Goal: Transaction & Acquisition: Book appointment/travel/reservation

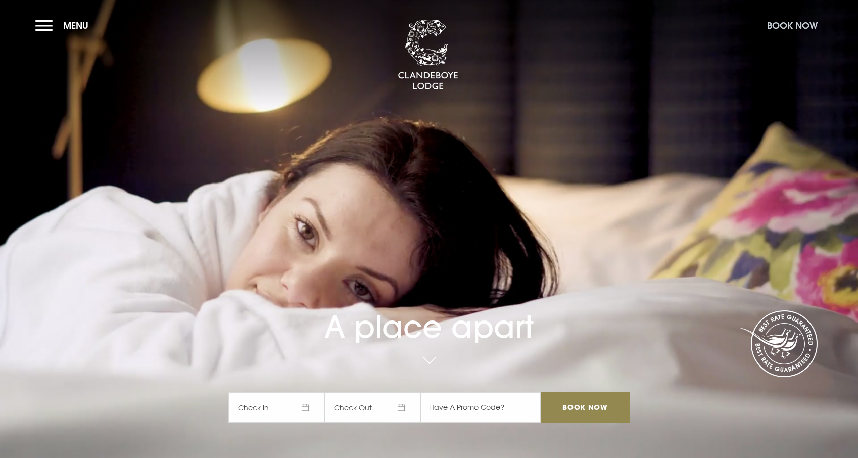
click at [772, 30] on button "Book Now" at bounding box center [792, 26] width 61 height 22
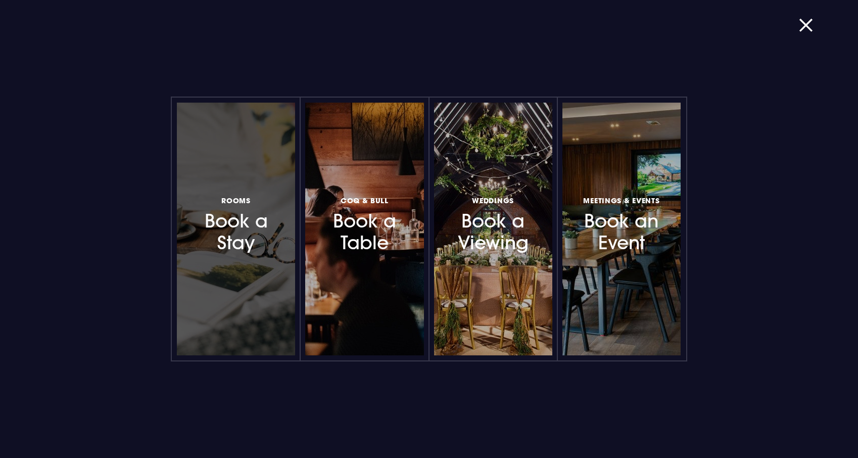
click at [249, 267] on div at bounding box center [236, 229] width 118 height 253
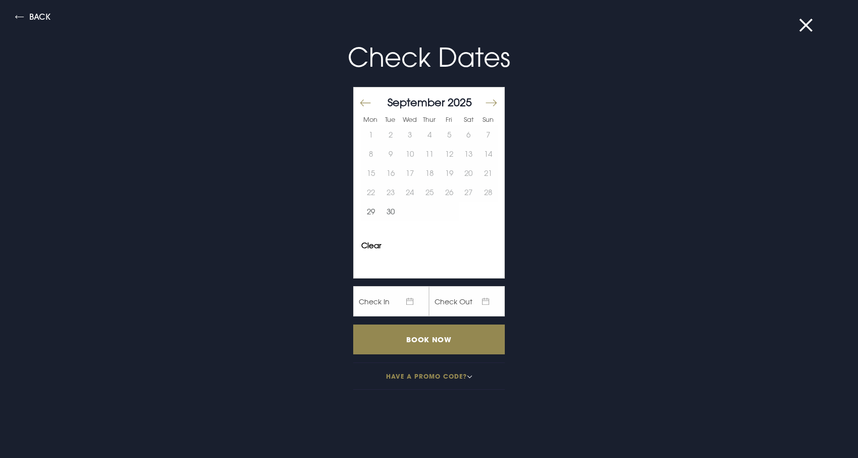
click at [494, 103] on button "Move forward to switch to the next month." at bounding box center [491, 102] width 12 height 21
click at [418, 177] on button "15" at bounding box center [410, 172] width 20 height 19
click at [430, 174] on button "16" at bounding box center [430, 172] width 20 height 19
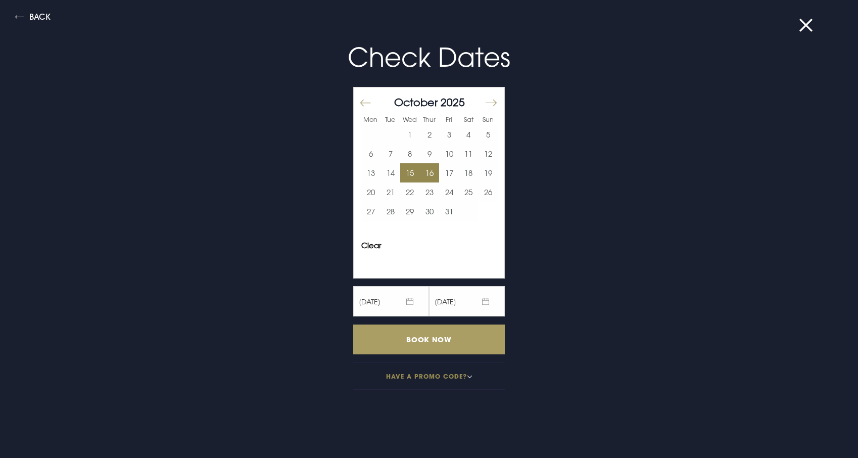
click at [463, 340] on input "Book Now" at bounding box center [429, 339] width 152 height 30
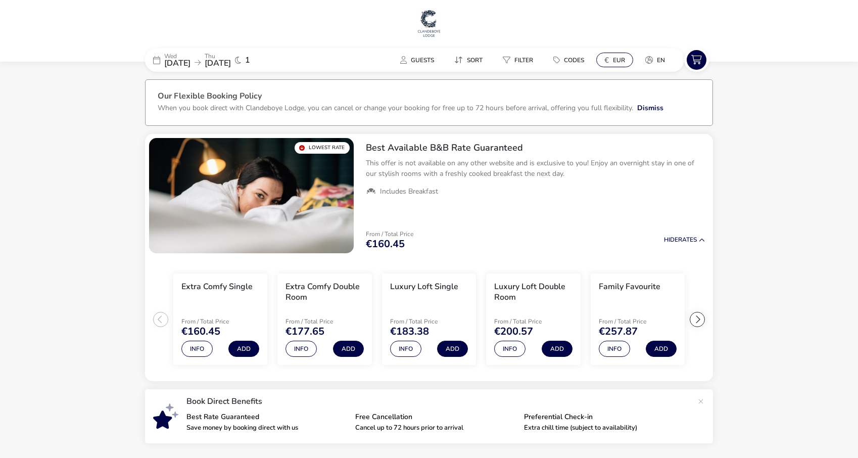
click at [613, 60] on span "EUR" at bounding box center [619, 60] width 12 height 8
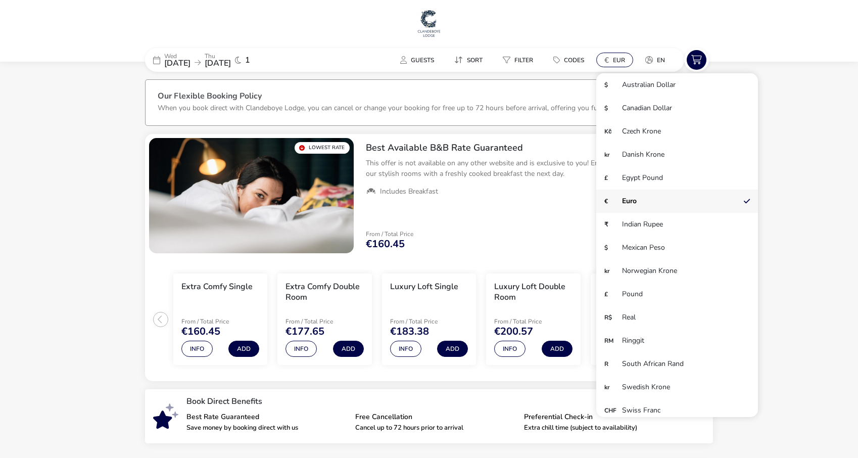
click at [619, 62] on span "EUR" at bounding box center [619, 60] width 12 height 8
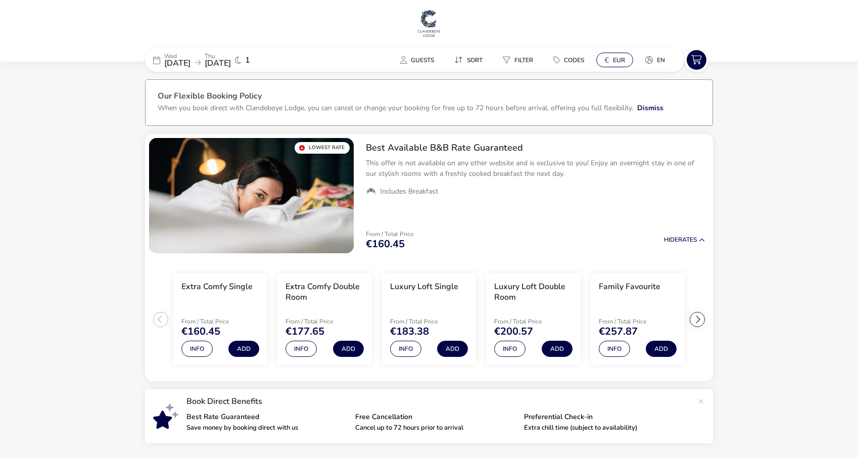
click at [619, 62] on span "EUR" at bounding box center [619, 60] width 12 height 8
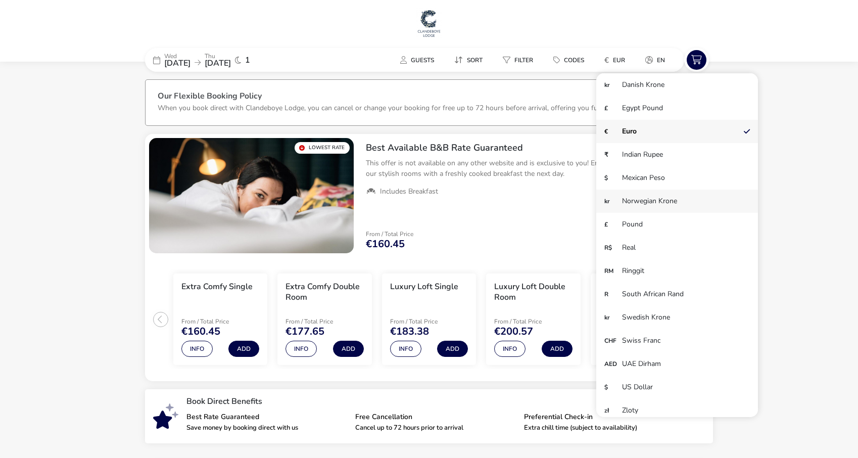
scroll to position [70, 0]
click at [648, 220] on li "£ Pound" at bounding box center [677, 224] width 162 height 23
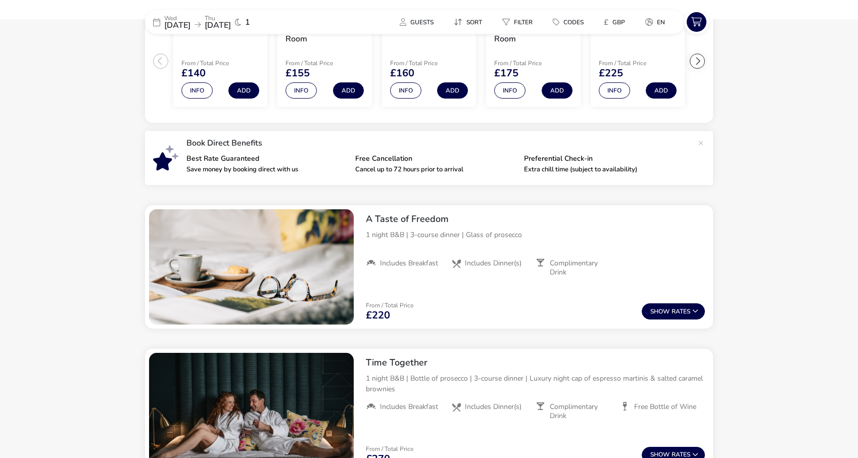
scroll to position [171, 0]
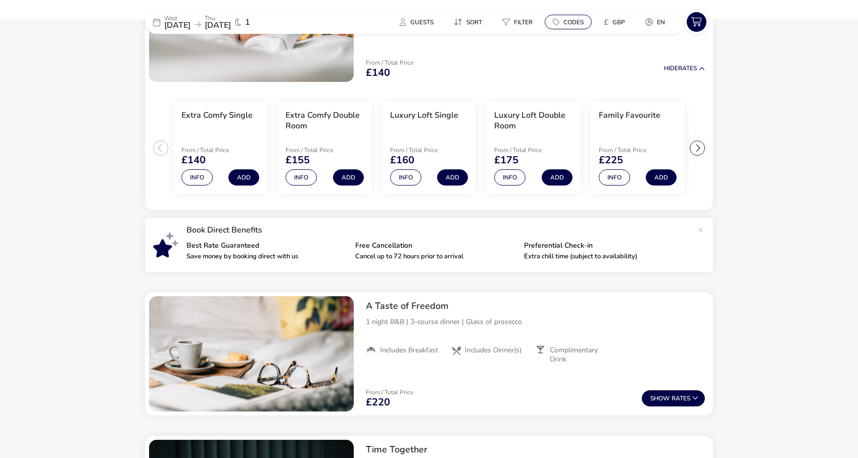
click at [573, 23] on span "Codes" at bounding box center [573, 22] width 20 height 8
type input "RORY20"
click at [686, 75] on button "Apply" at bounding box center [681, 77] width 31 height 21
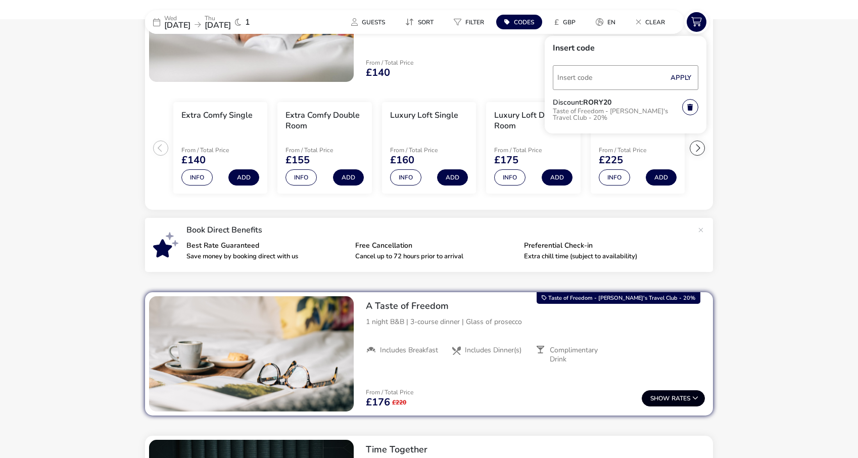
click at [666, 396] on span "Show" at bounding box center [660, 398] width 21 height 7
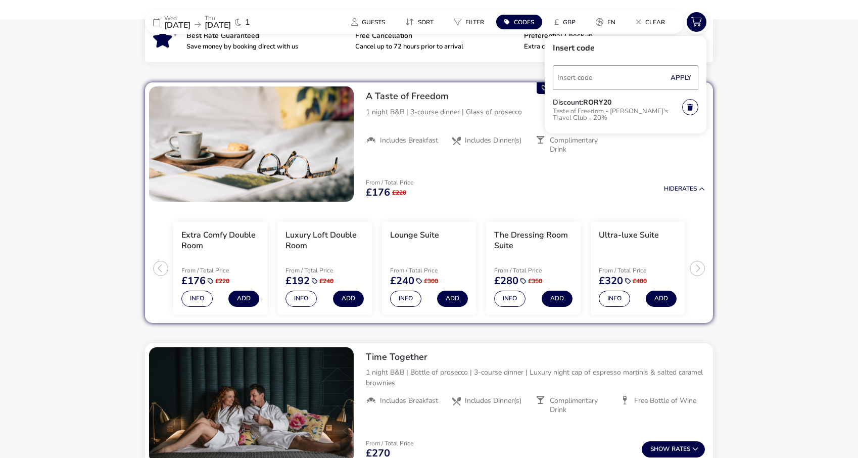
scroll to position [412, 0]
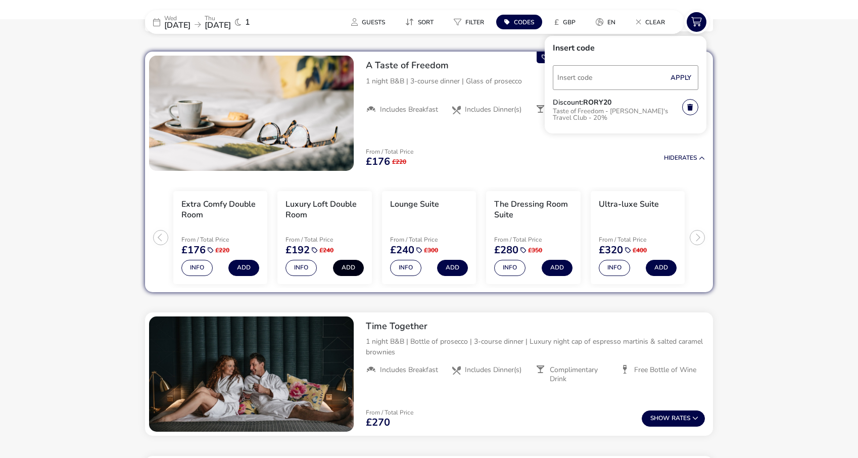
click at [349, 267] on button "Add" at bounding box center [348, 268] width 31 height 16
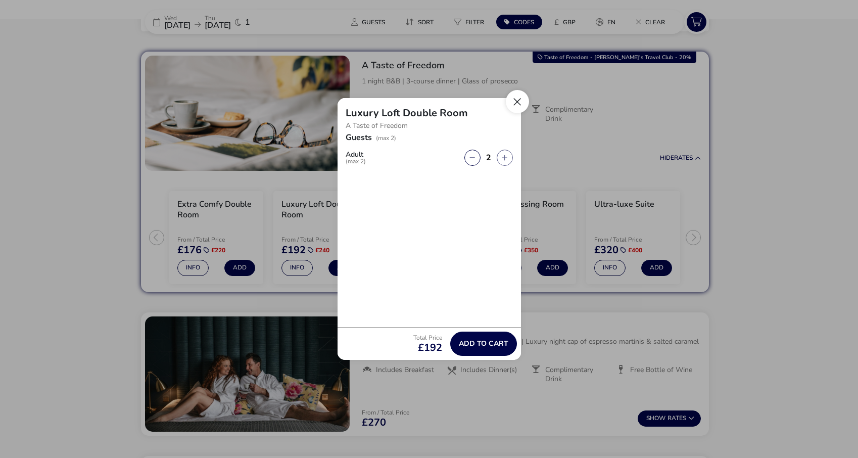
click at [522, 101] on button "Close" at bounding box center [517, 101] width 23 height 23
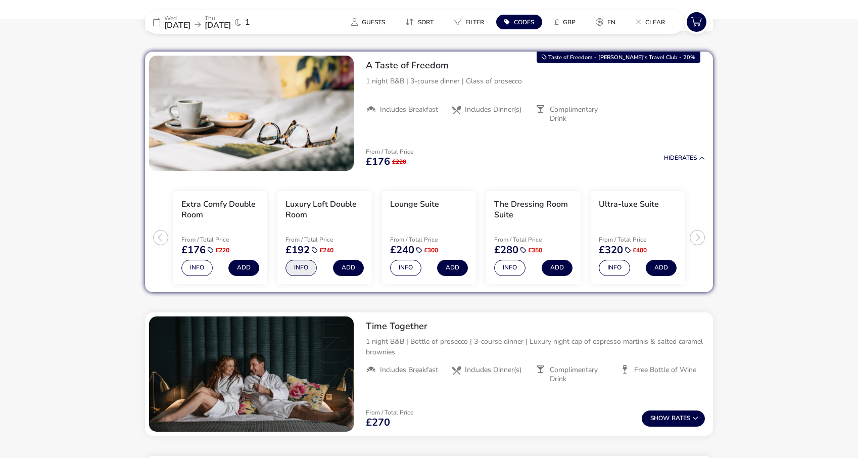
click at [303, 268] on button "Info" at bounding box center [301, 268] width 31 height 16
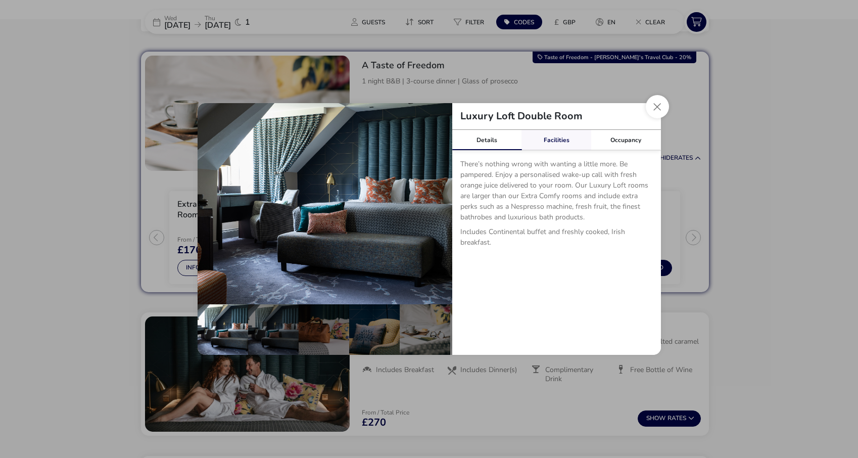
click at [558, 138] on link "Facilities" at bounding box center [557, 140] width 70 height 20
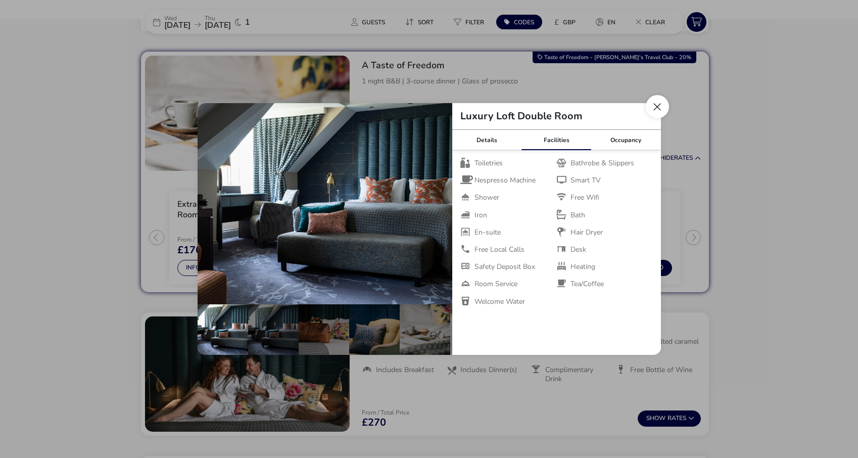
click at [658, 109] on button "Close dialog" at bounding box center [657, 106] width 23 height 23
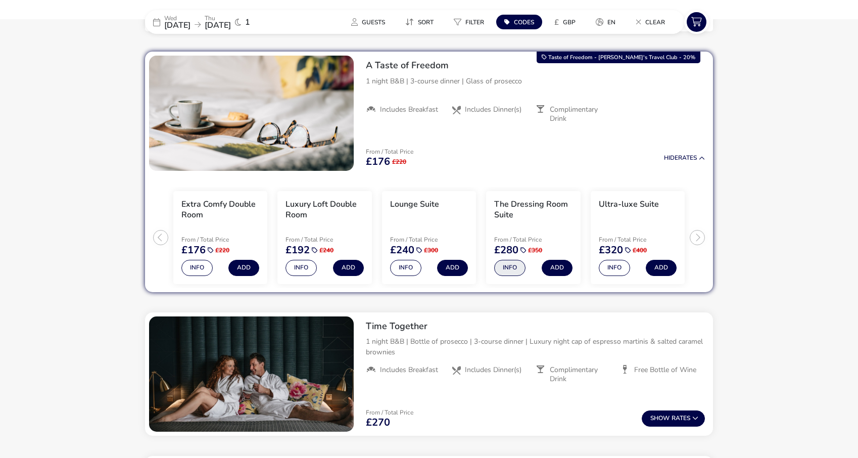
click at [511, 265] on button "Info" at bounding box center [509, 268] width 31 height 16
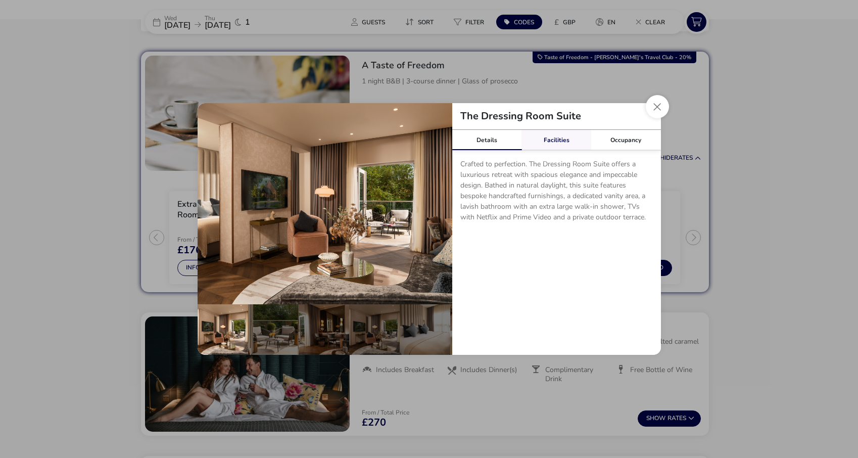
click at [558, 141] on link "Facilities" at bounding box center [557, 140] width 70 height 20
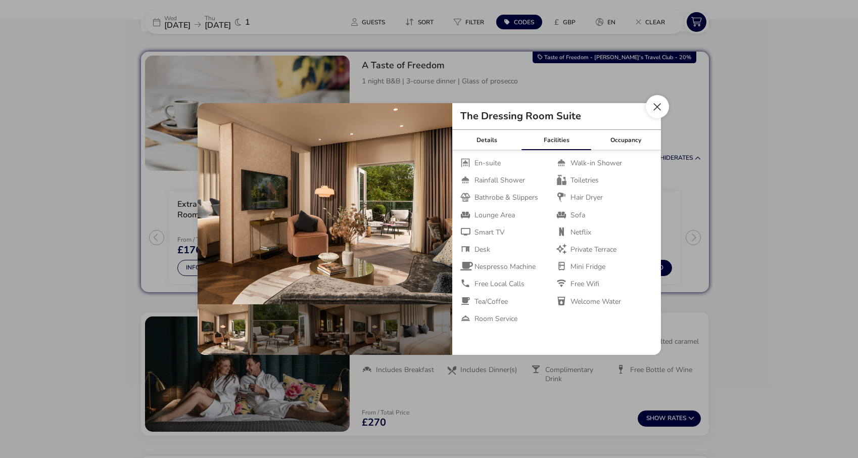
click at [651, 113] on button "Close dialog" at bounding box center [657, 106] width 23 height 23
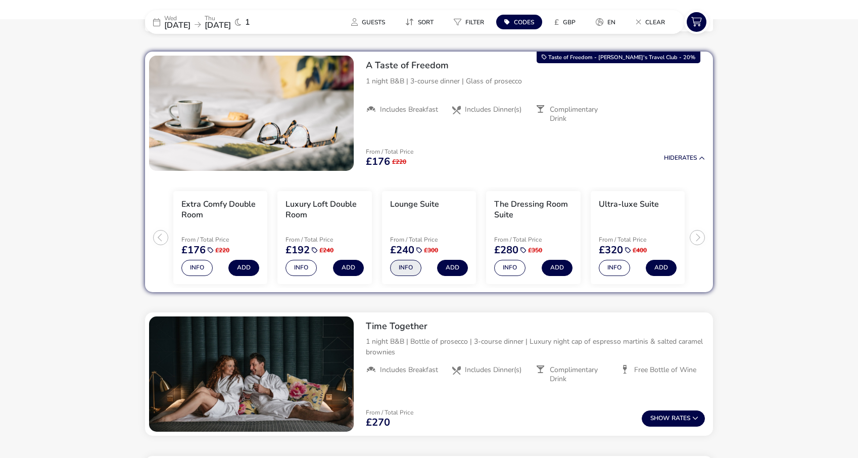
click at [406, 268] on button "Info" at bounding box center [405, 268] width 31 height 16
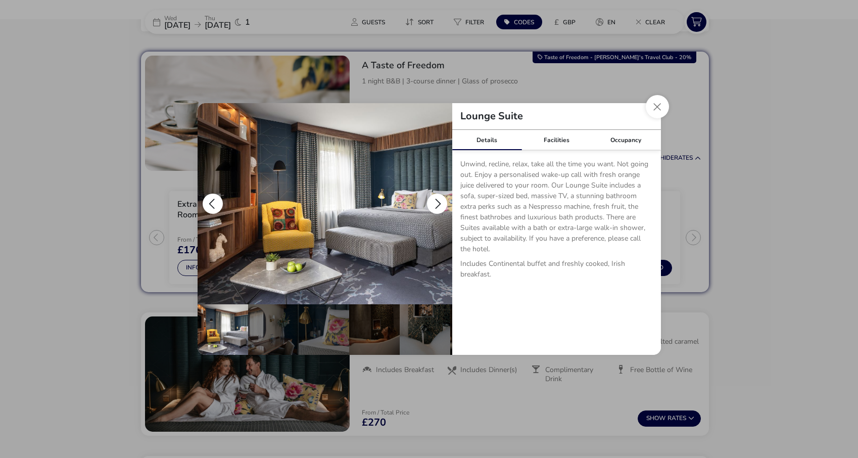
click at [440, 206] on button "details" at bounding box center [437, 204] width 20 height 20
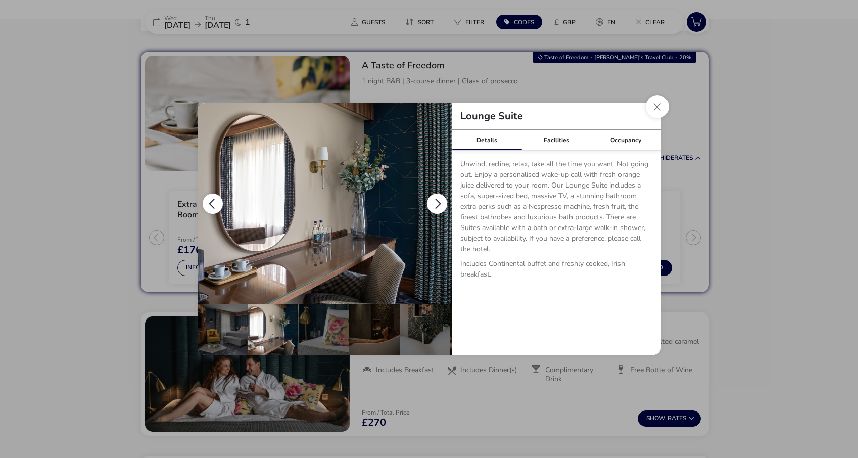
click at [440, 206] on button "details" at bounding box center [437, 204] width 20 height 20
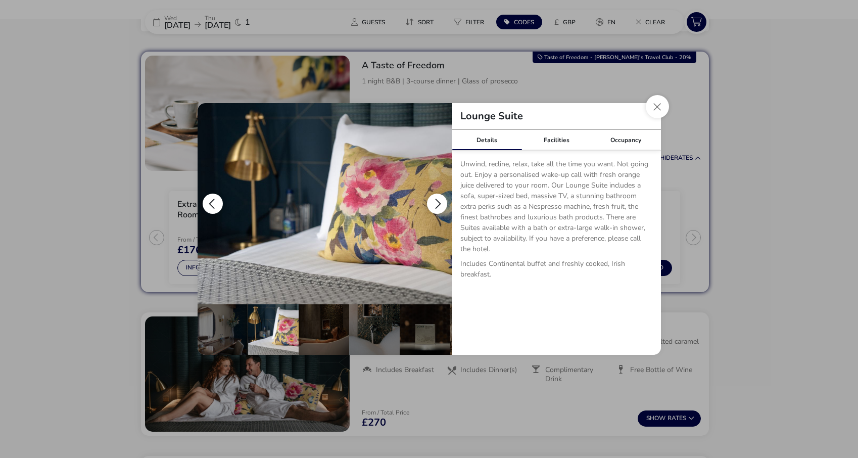
click at [440, 206] on button "details" at bounding box center [437, 204] width 20 height 20
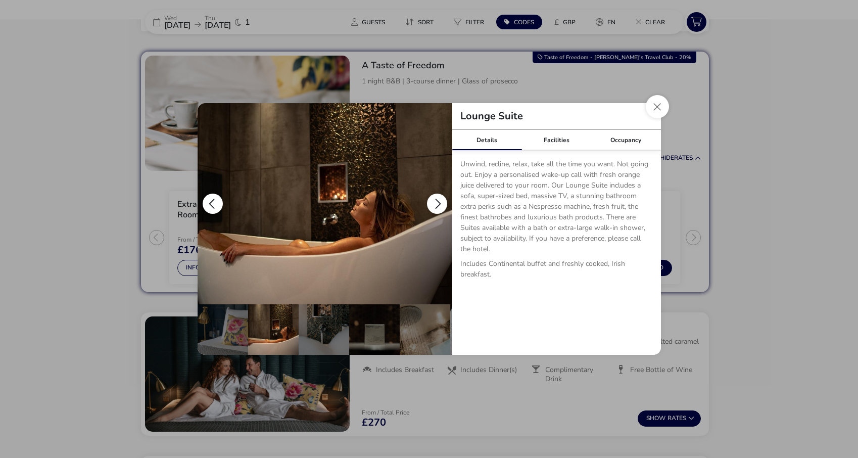
click at [440, 206] on button "details" at bounding box center [437, 204] width 20 height 20
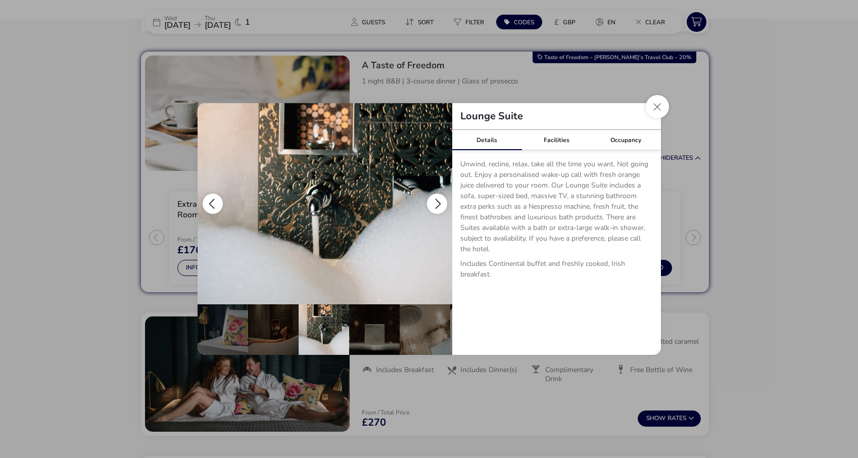
scroll to position [0, 152]
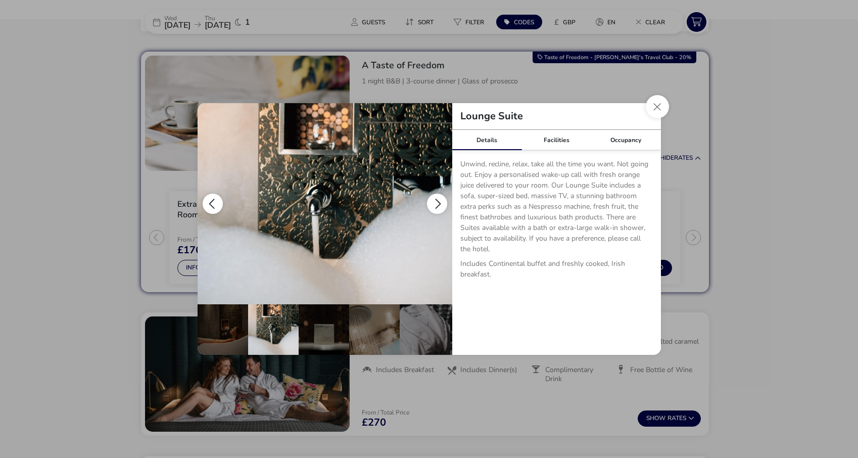
click at [440, 206] on button "details" at bounding box center [437, 204] width 20 height 20
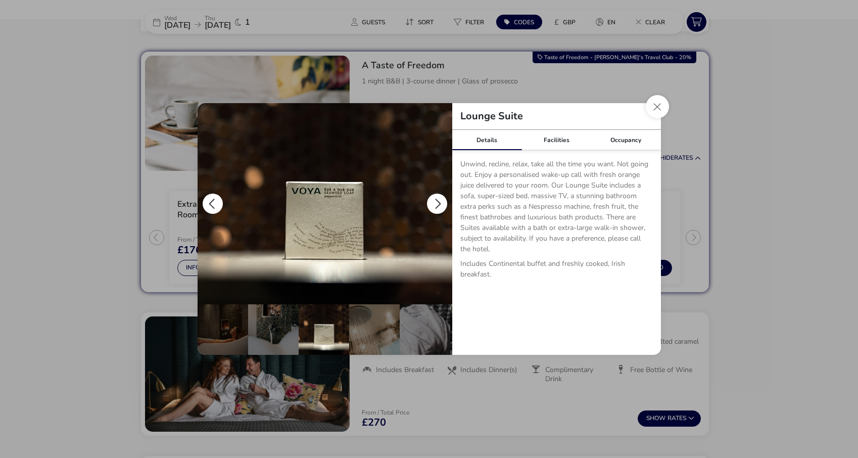
scroll to position [0, 202]
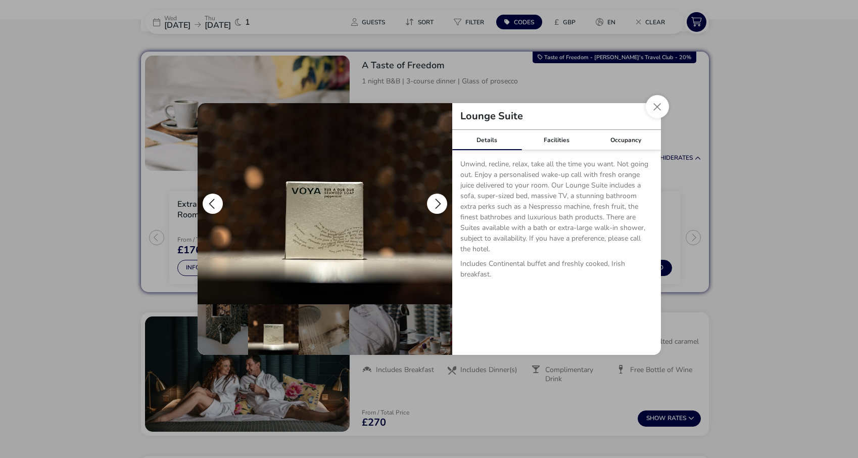
click at [440, 206] on button "details" at bounding box center [437, 204] width 20 height 20
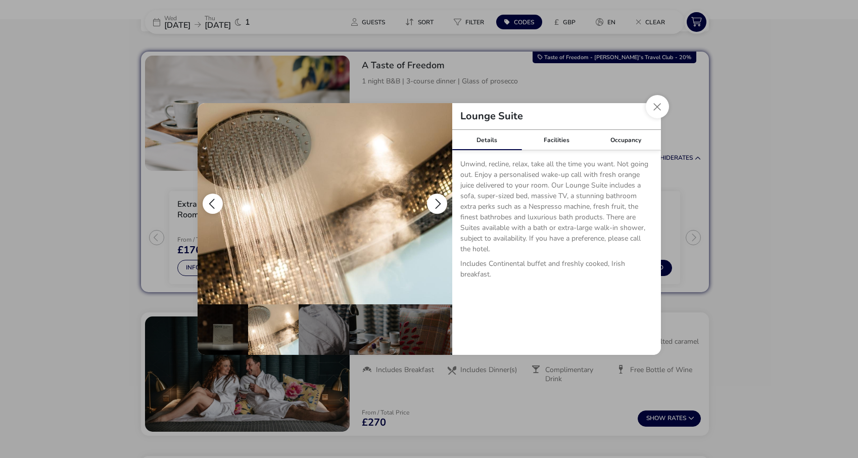
click at [440, 206] on button "details" at bounding box center [437, 204] width 20 height 20
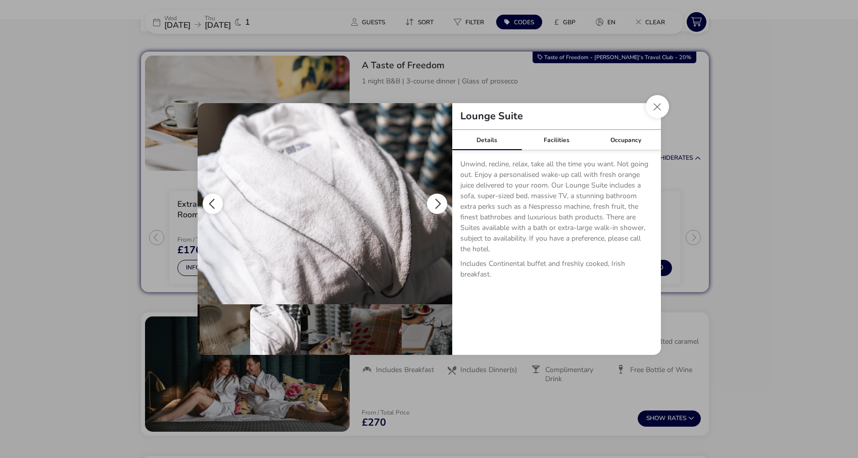
click at [440, 206] on button "details" at bounding box center [437, 204] width 20 height 20
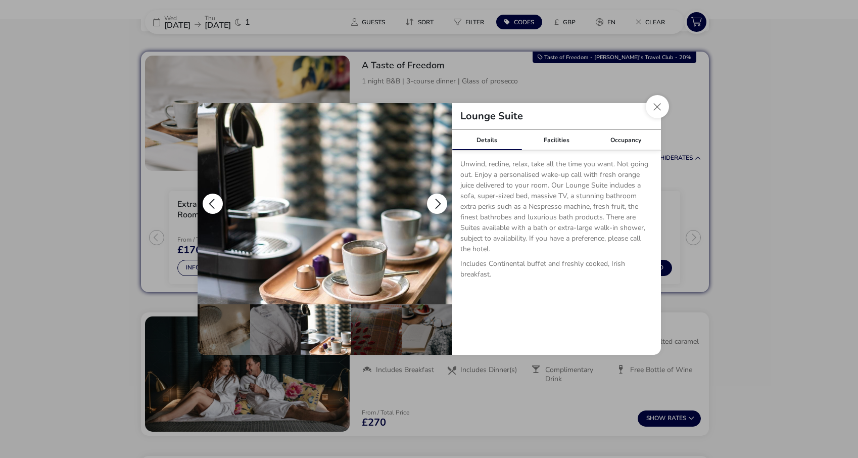
click at [440, 206] on button "details" at bounding box center [437, 204] width 20 height 20
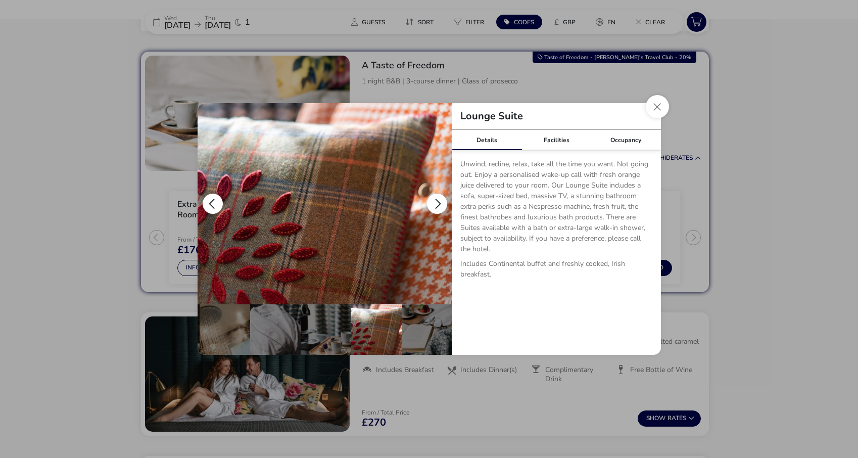
click at [440, 206] on button "details" at bounding box center [437, 204] width 20 height 20
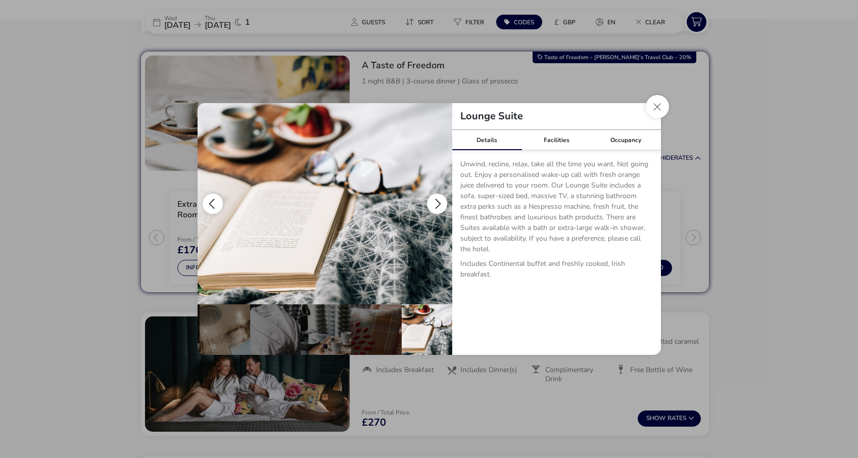
click at [440, 206] on button "details" at bounding box center [437, 204] width 20 height 20
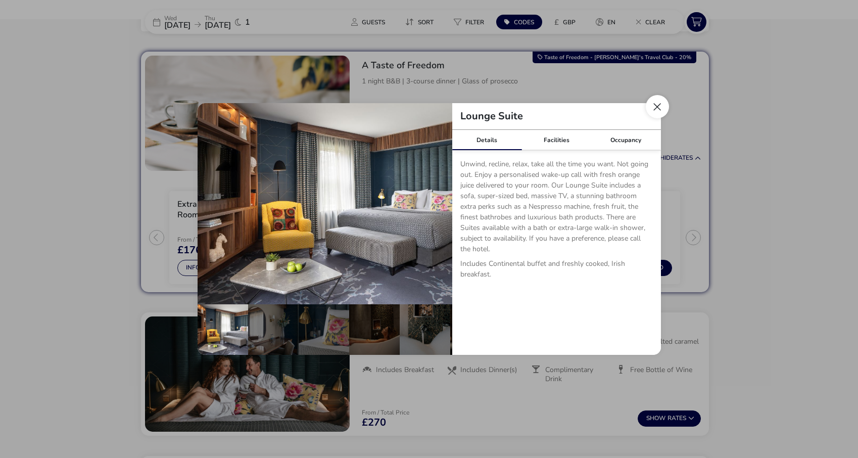
click at [659, 104] on button "Close dialog" at bounding box center [657, 106] width 23 height 23
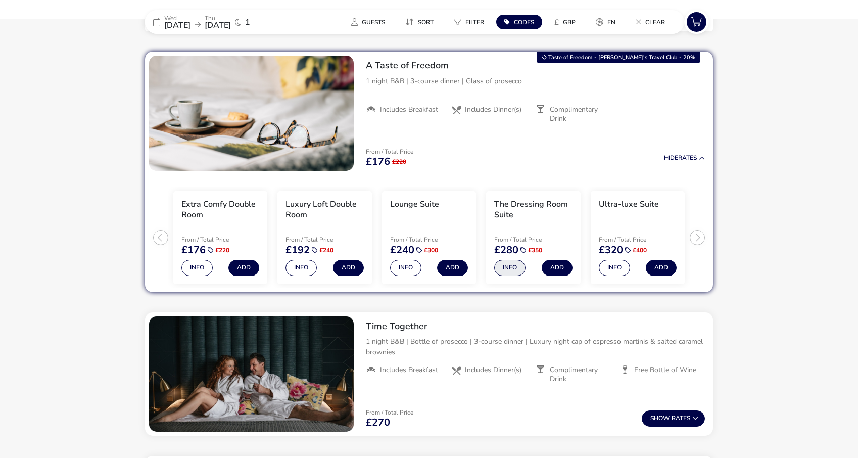
click at [515, 268] on button "Info" at bounding box center [509, 268] width 31 height 16
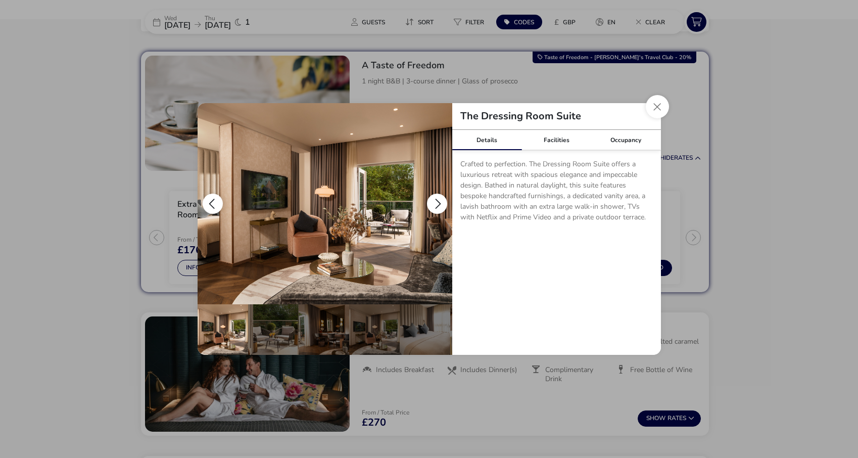
click at [436, 203] on button "details" at bounding box center [437, 204] width 20 height 20
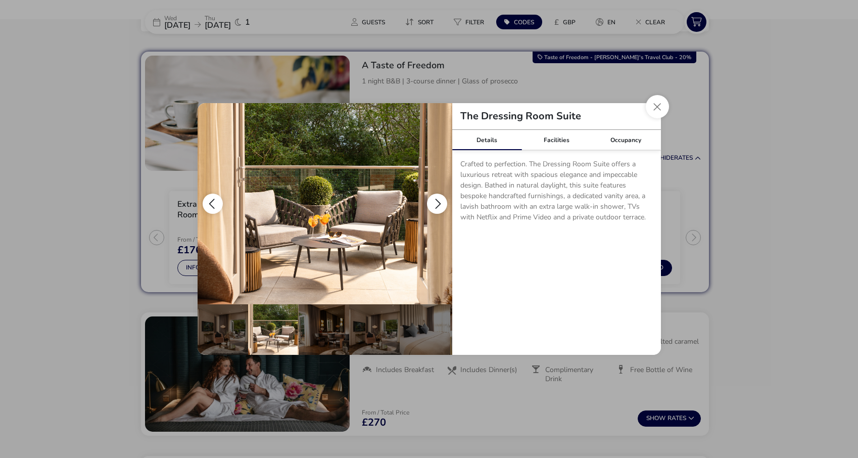
click at [436, 203] on button "details" at bounding box center [437, 204] width 20 height 20
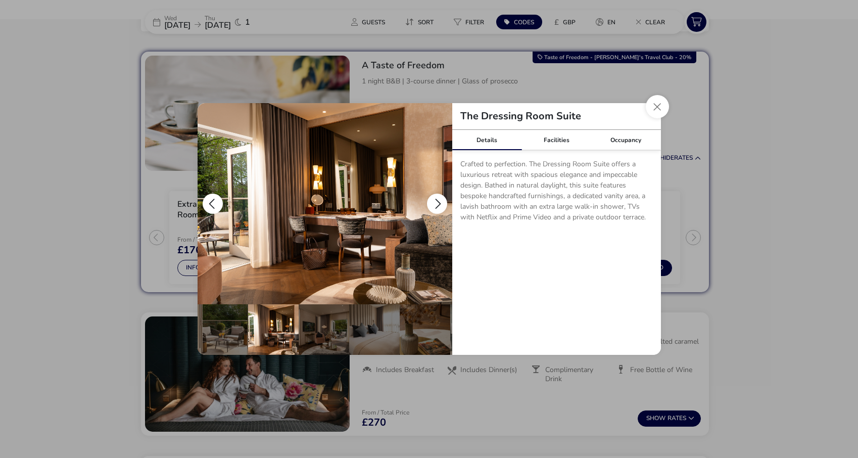
click at [436, 203] on button "details" at bounding box center [437, 204] width 20 height 20
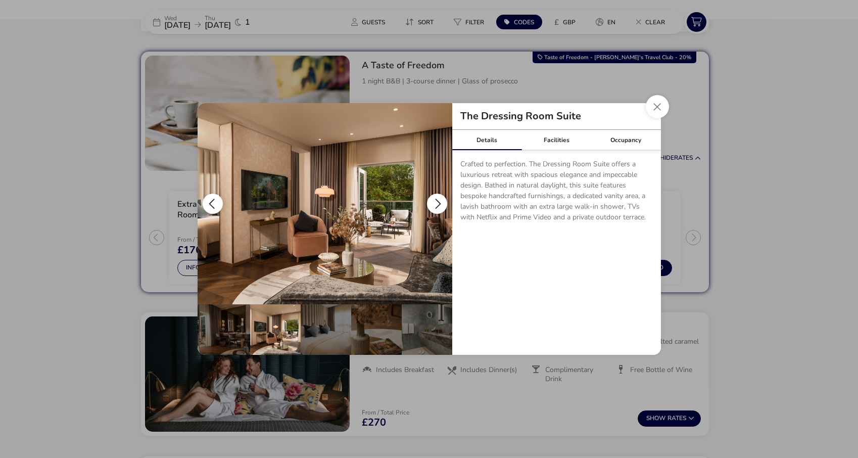
click at [436, 203] on button "details" at bounding box center [437, 204] width 20 height 20
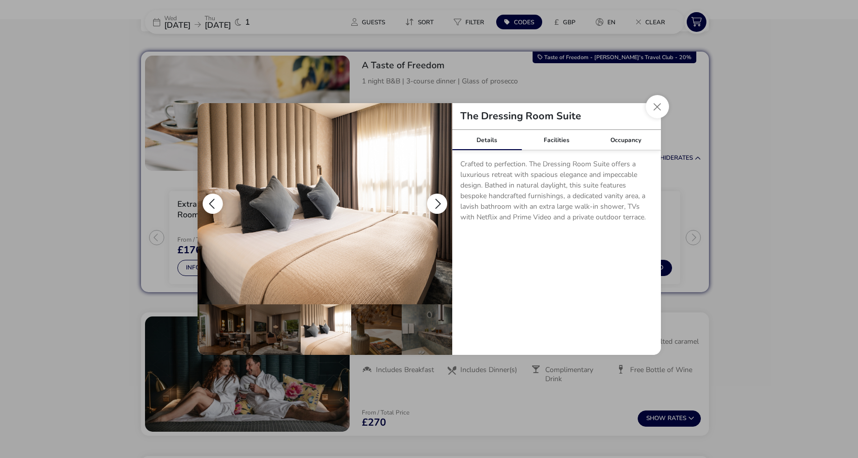
click at [436, 203] on button "details" at bounding box center [437, 204] width 20 height 20
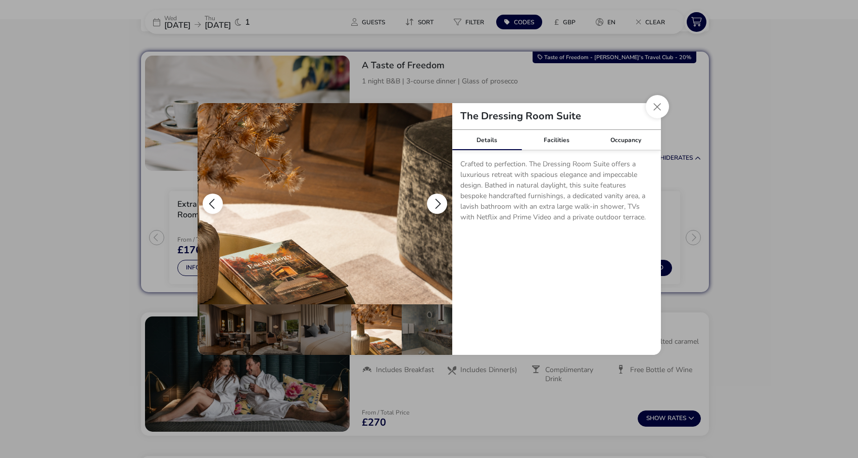
click at [436, 203] on button "details" at bounding box center [437, 204] width 20 height 20
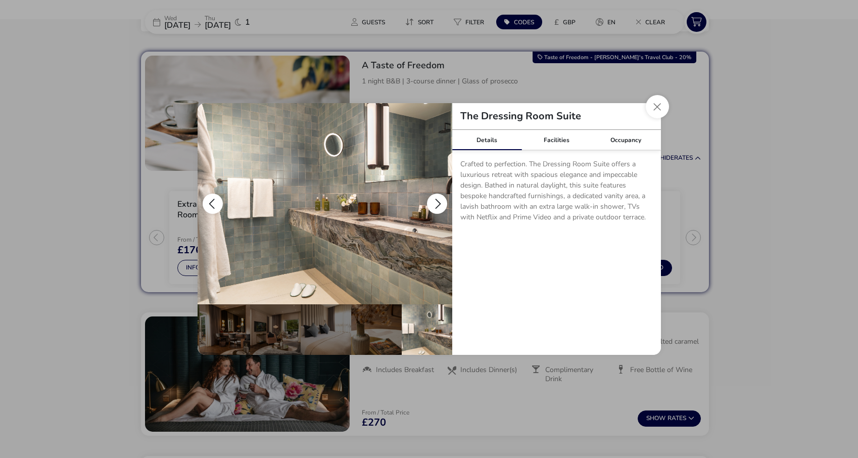
click at [436, 203] on button "details" at bounding box center [437, 204] width 20 height 20
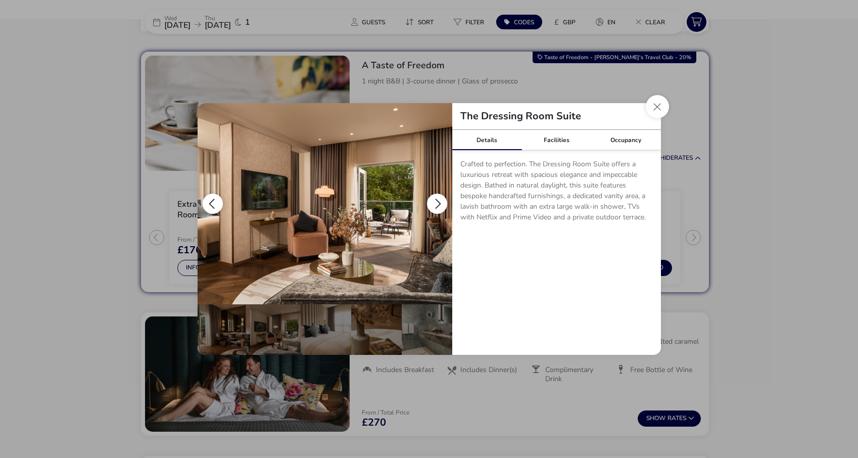
scroll to position [0, 0]
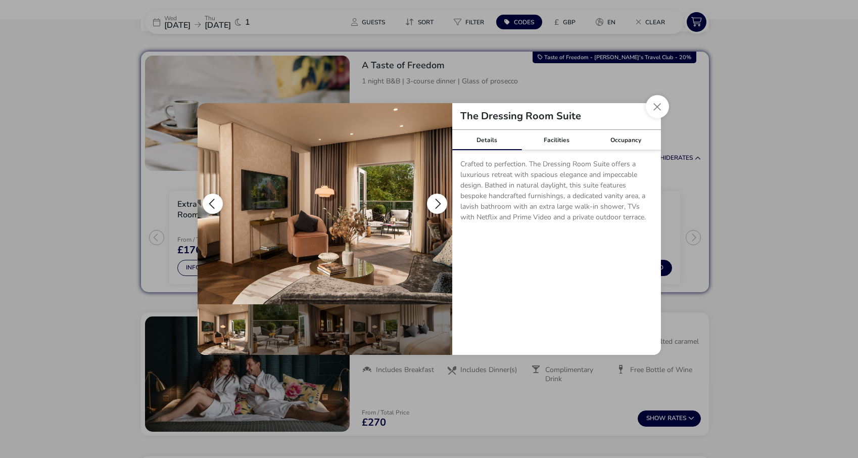
click at [436, 203] on button "details" at bounding box center [437, 204] width 20 height 20
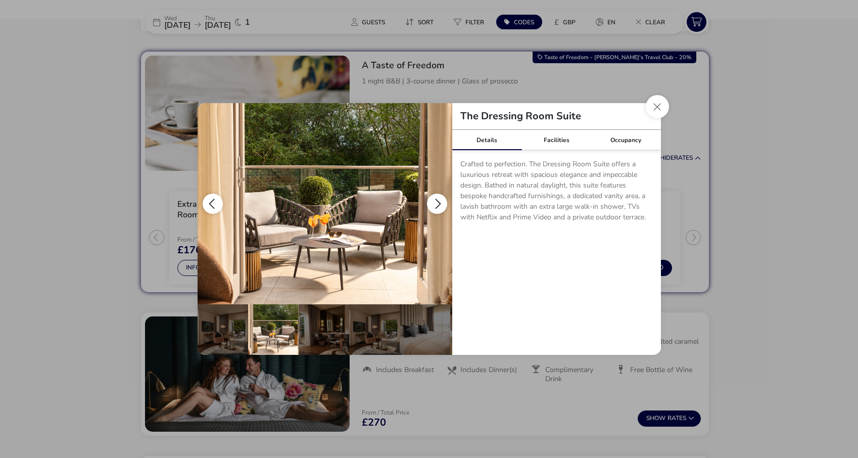
click at [436, 203] on button "details" at bounding box center [437, 204] width 20 height 20
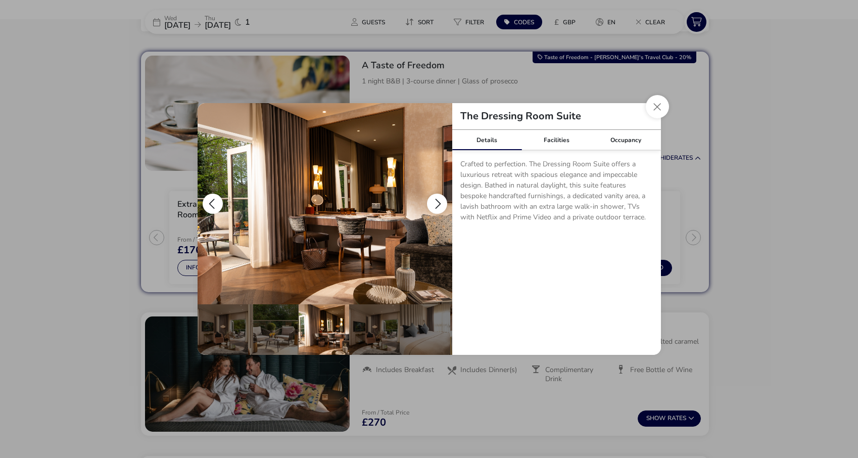
scroll to position [0, 51]
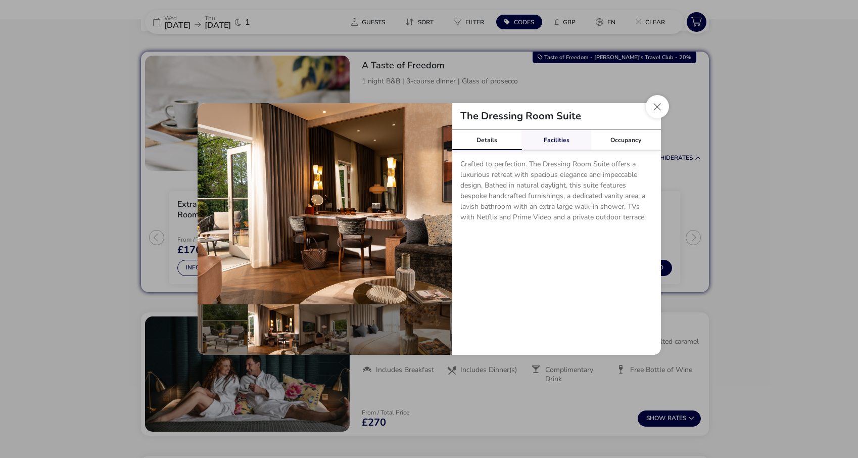
click at [558, 140] on link "Facilities" at bounding box center [557, 140] width 70 height 20
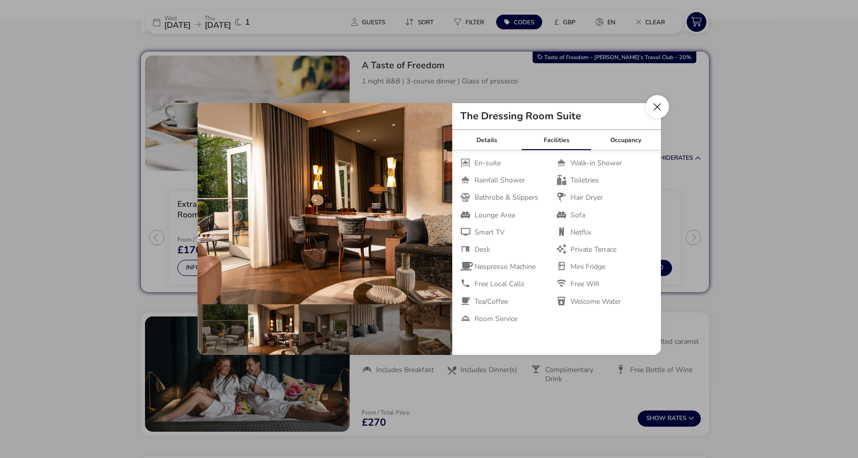
click at [658, 111] on button "Close dialog" at bounding box center [657, 106] width 23 height 23
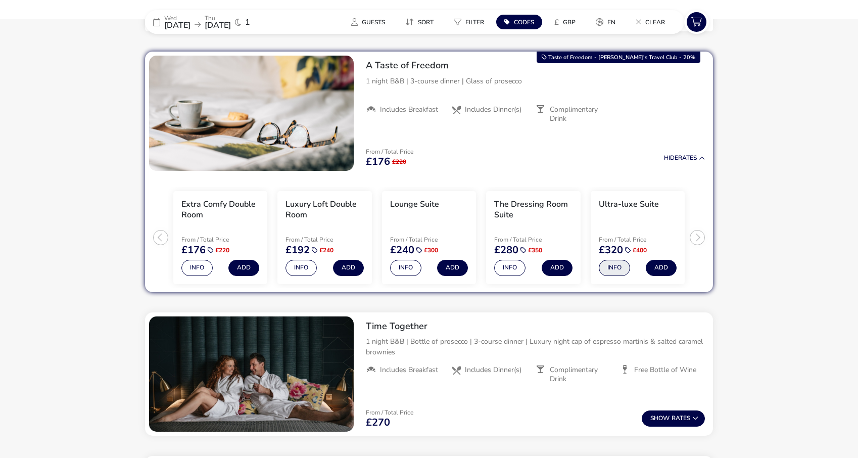
click at [616, 266] on button "Info" at bounding box center [614, 268] width 31 height 16
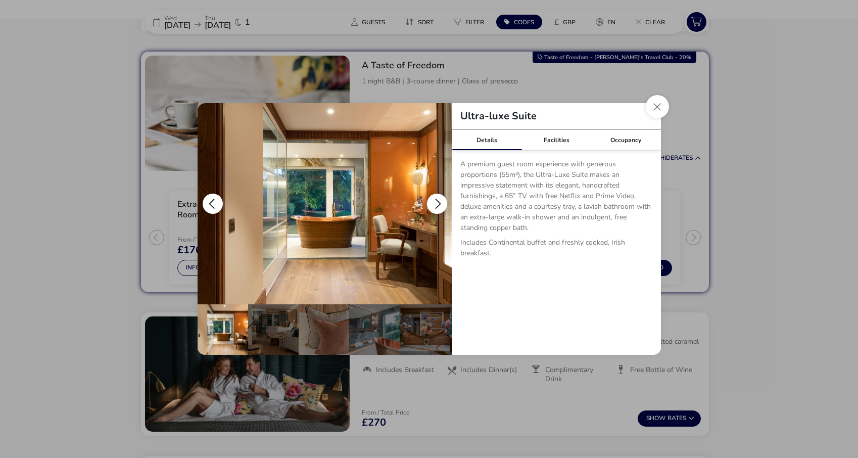
click at [435, 210] on button "details" at bounding box center [437, 204] width 20 height 20
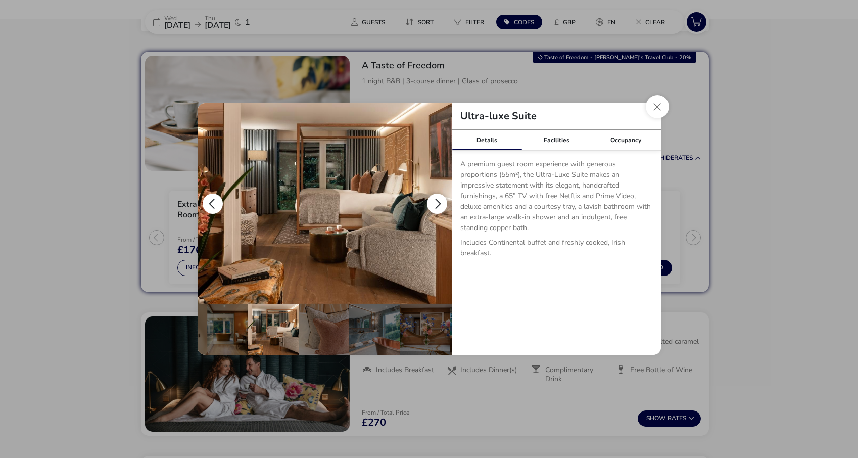
click at [435, 210] on button "details" at bounding box center [437, 204] width 20 height 20
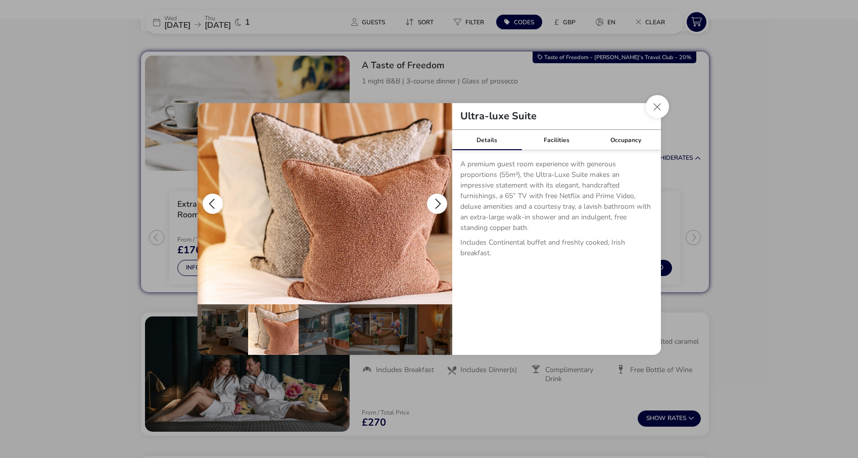
click at [435, 210] on button "details" at bounding box center [437, 204] width 20 height 20
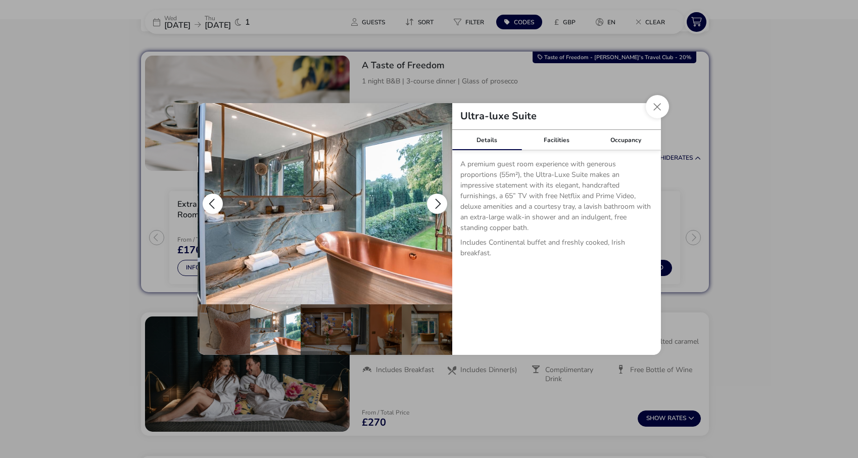
click at [435, 210] on button "details" at bounding box center [437, 204] width 20 height 20
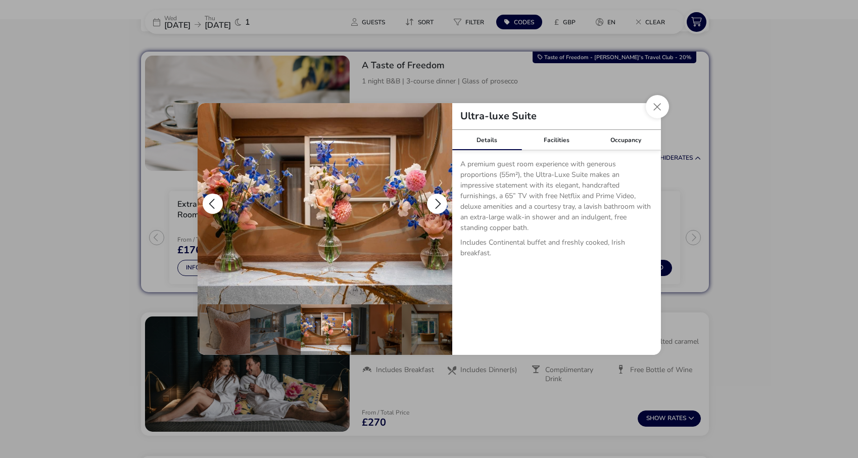
click at [435, 210] on button "details" at bounding box center [437, 204] width 20 height 20
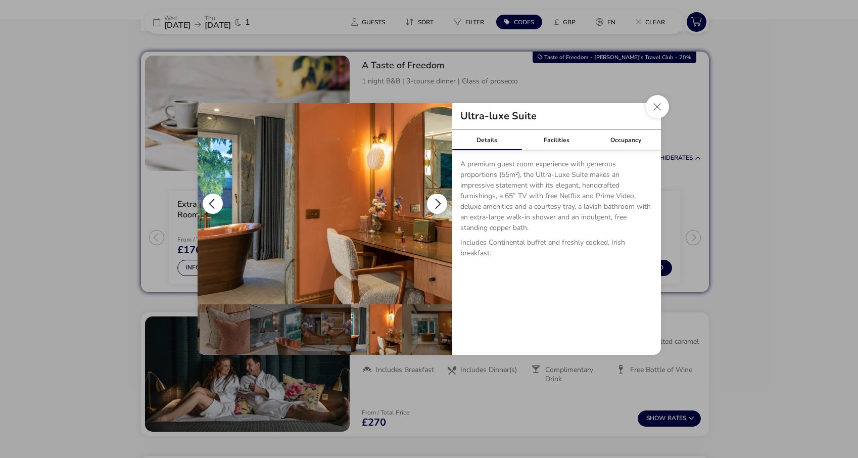
click at [435, 210] on button "details" at bounding box center [437, 204] width 20 height 20
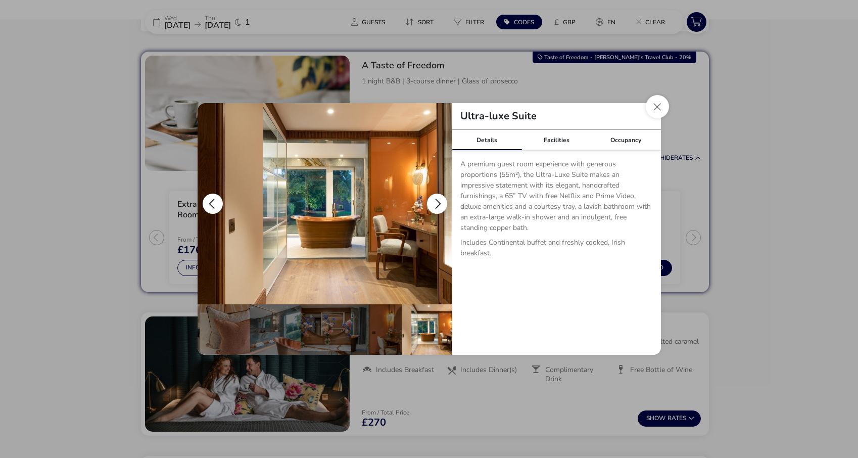
click at [435, 210] on button "details" at bounding box center [437, 204] width 20 height 20
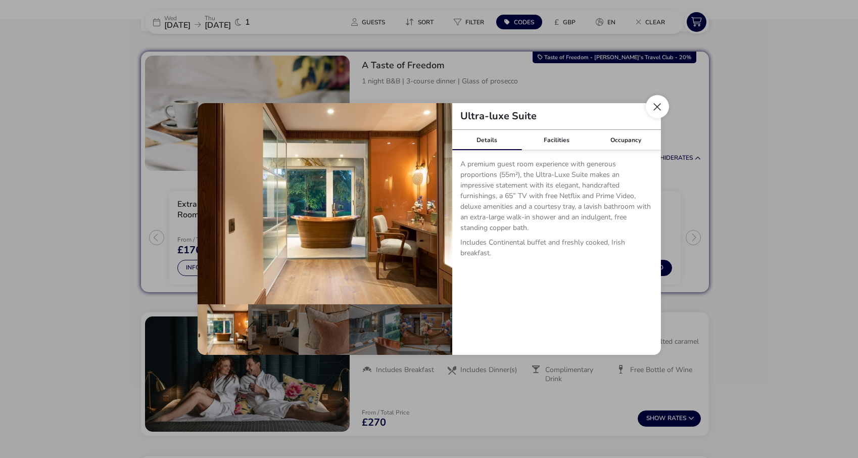
click at [652, 107] on button "Close dialog" at bounding box center [657, 106] width 23 height 23
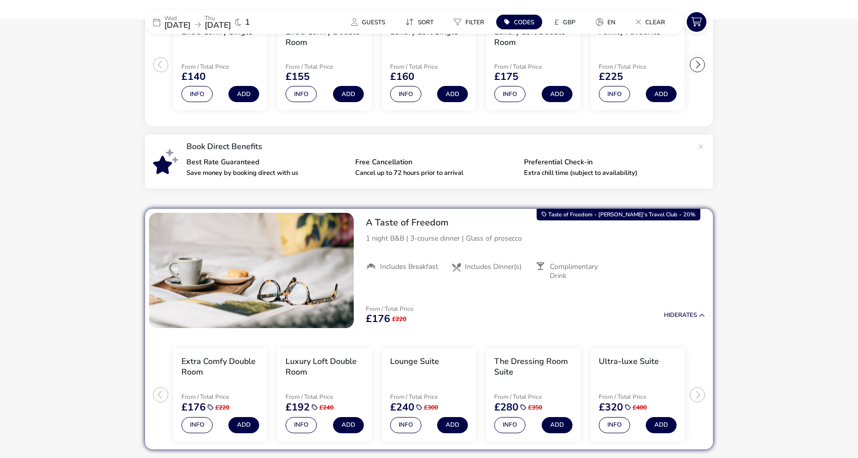
scroll to position [454, 0]
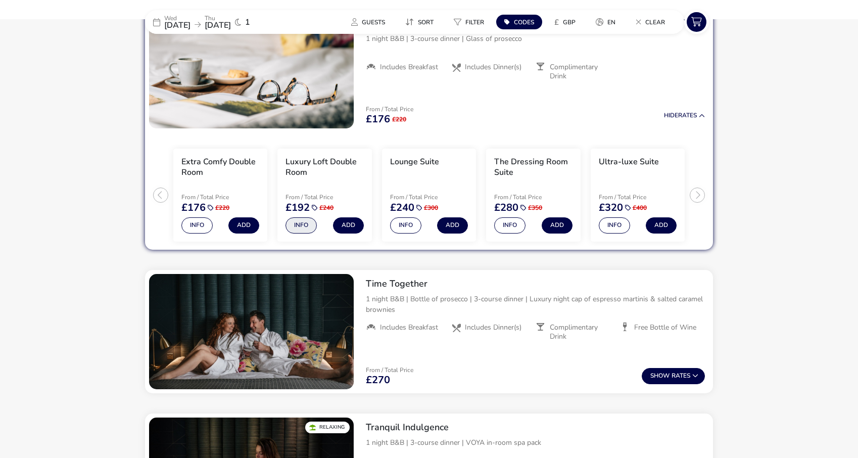
click at [304, 223] on button "Info" at bounding box center [301, 225] width 31 height 16
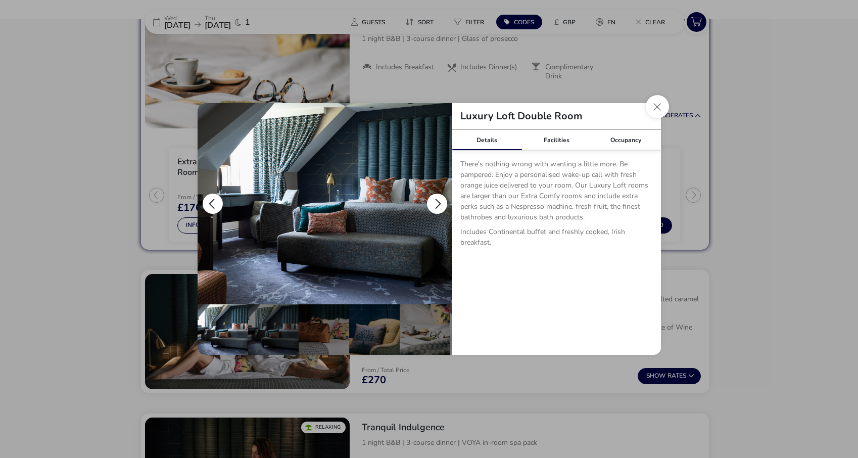
click at [435, 210] on button "details" at bounding box center [437, 204] width 20 height 20
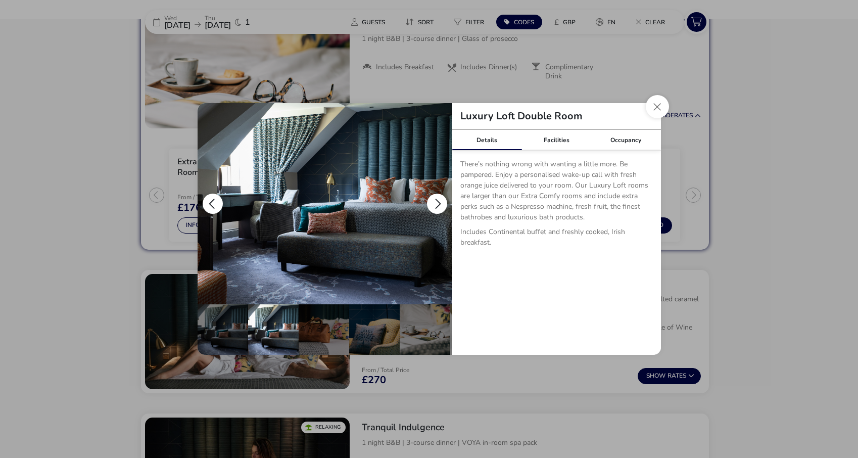
click at [436, 205] on button "details" at bounding box center [437, 204] width 20 height 20
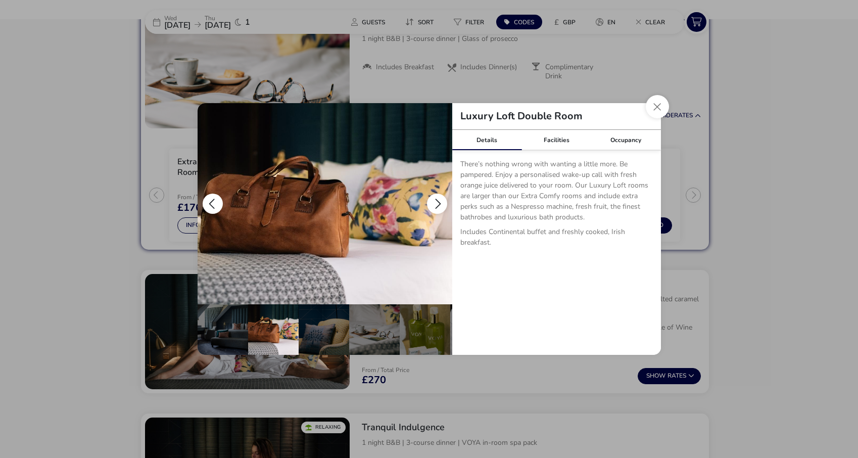
click at [436, 205] on button "details" at bounding box center [437, 204] width 20 height 20
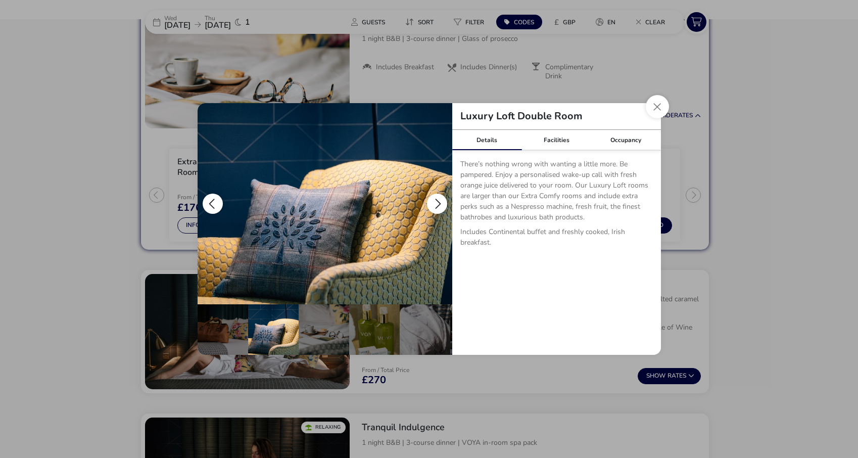
click at [436, 205] on button "details" at bounding box center [437, 204] width 20 height 20
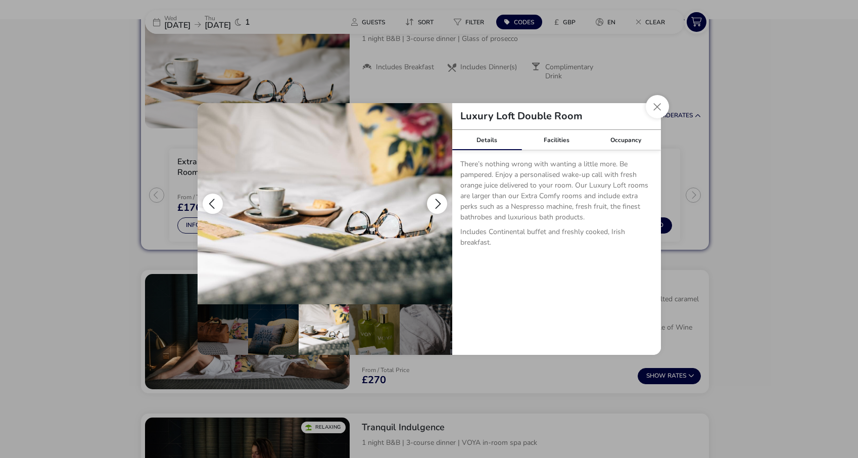
scroll to position [0, 152]
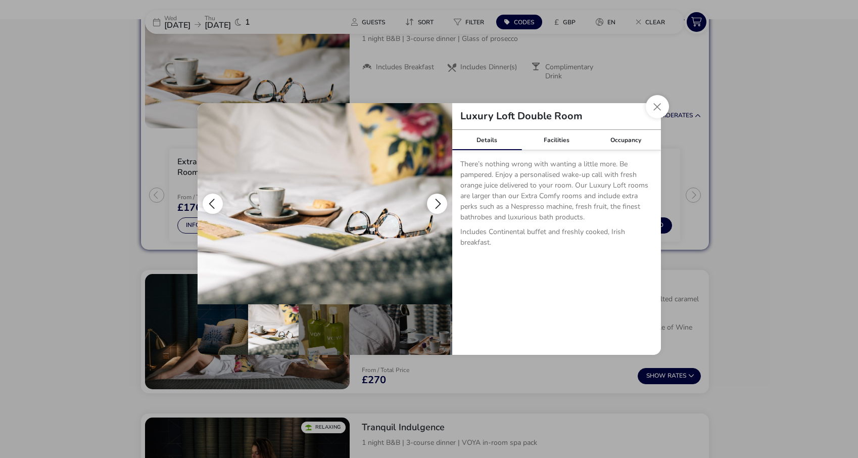
click at [436, 205] on button "details" at bounding box center [437, 204] width 20 height 20
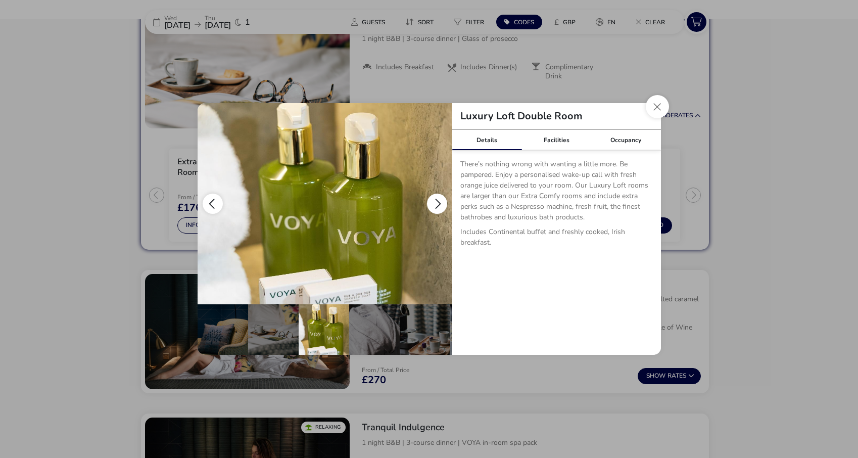
scroll to position [0, 202]
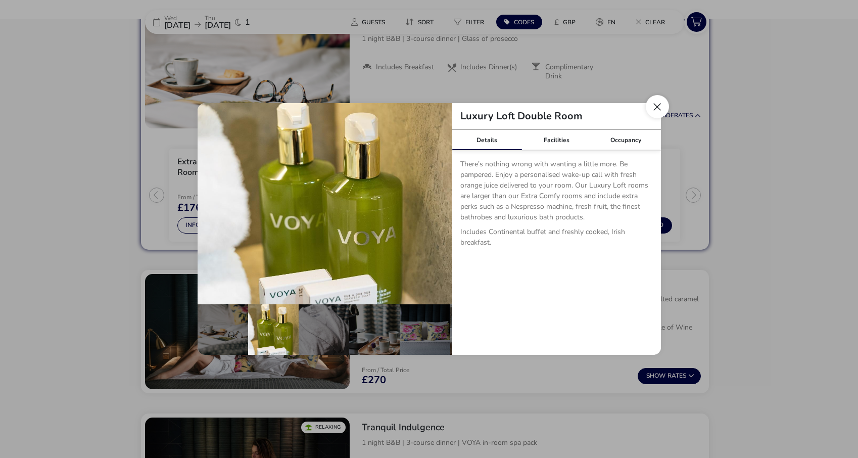
click at [656, 104] on button "Close dialog" at bounding box center [657, 106] width 23 height 23
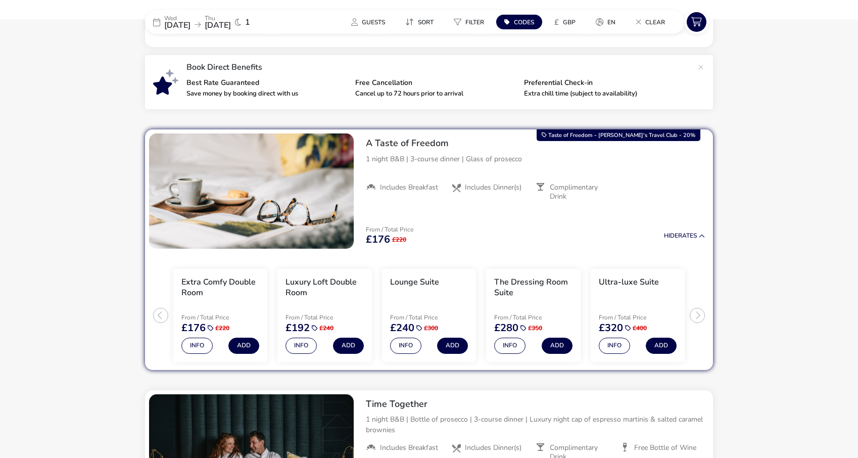
scroll to position [336, 0]
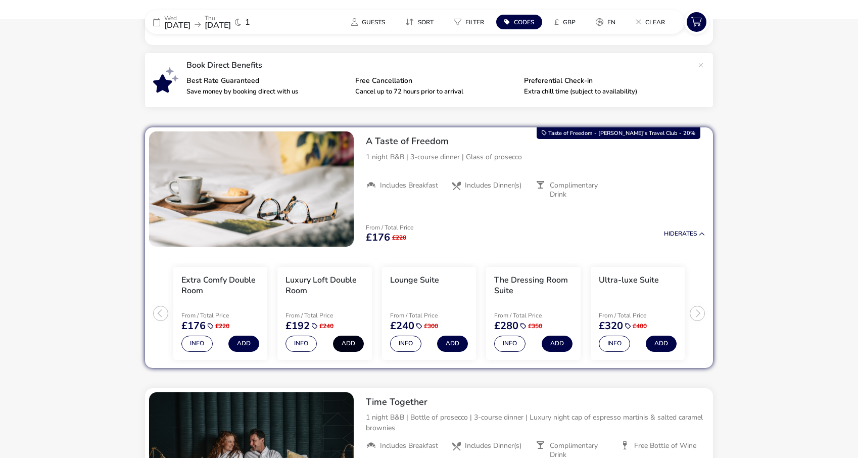
click at [348, 345] on button "Add" at bounding box center [348, 344] width 31 height 16
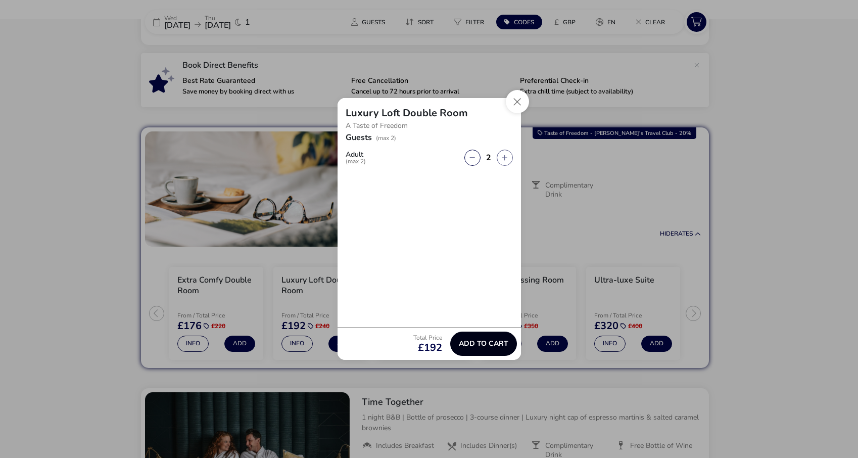
click at [486, 346] on span "Add to cart" at bounding box center [484, 344] width 50 height 8
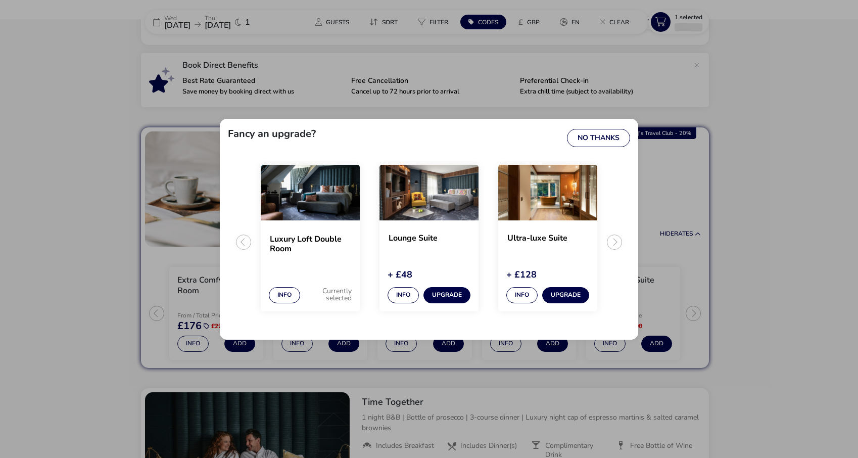
click at [616, 237] on ul "Luxury Loft Double Room Info Currently selected Lounge Suite + £48 Info Upgrade…" at bounding box center [429, 246] width 402 height 171
click at [616, 241] on ul "Luxury Loft Double Room Info Currently selected Lounge Suite + £48 Info Upgrade…" at bounding box center [429, 246] width 402 height 171
click at [595, 141] on button "No Thanks" at bounding box center [598, 138] width 63 height 18
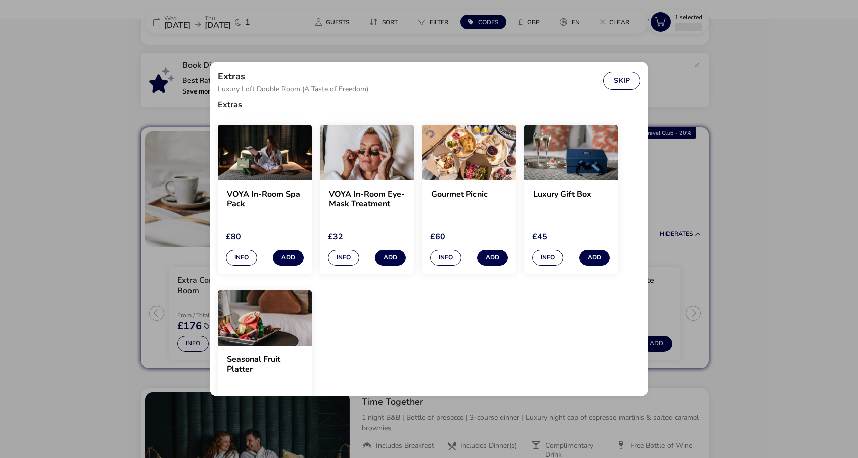
scroll to position [11, 0]
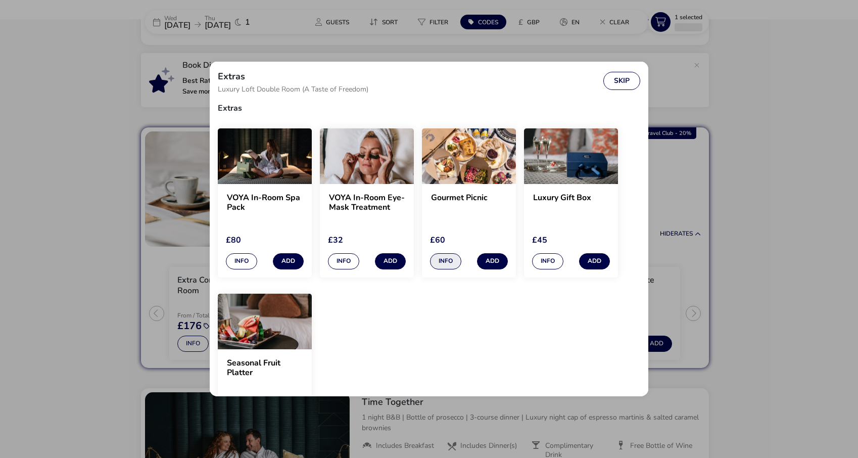
click at [448, 258] on button "Info" at bounding box center [445, 261] width 31 height 16
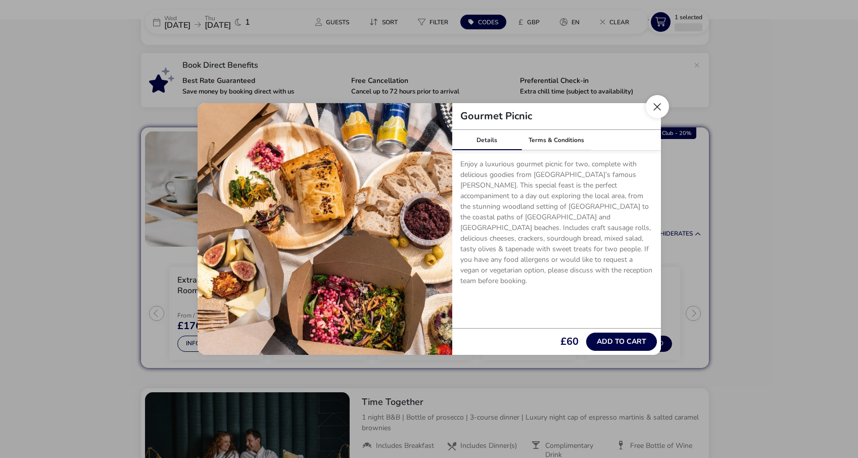
click at [658, 105] on button "Close" at bounding box center [657, 106] width 23 height 23
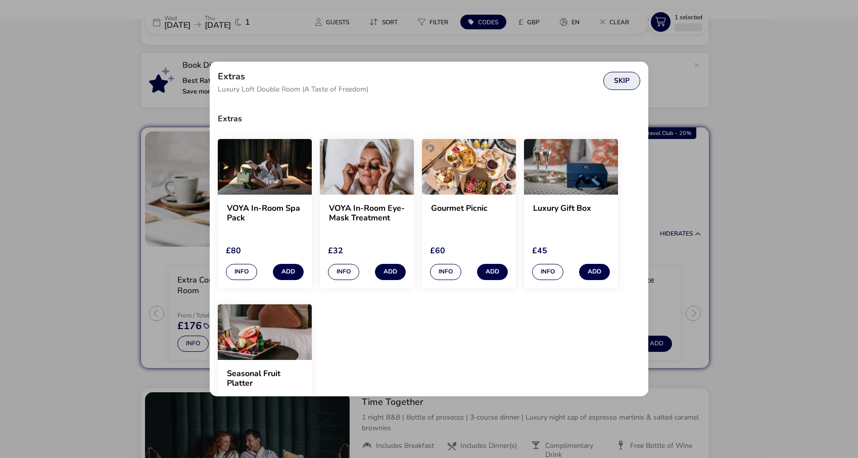
click at [619, 77] on button "Skip" at bounding box center [621, 81] width 37 height 18
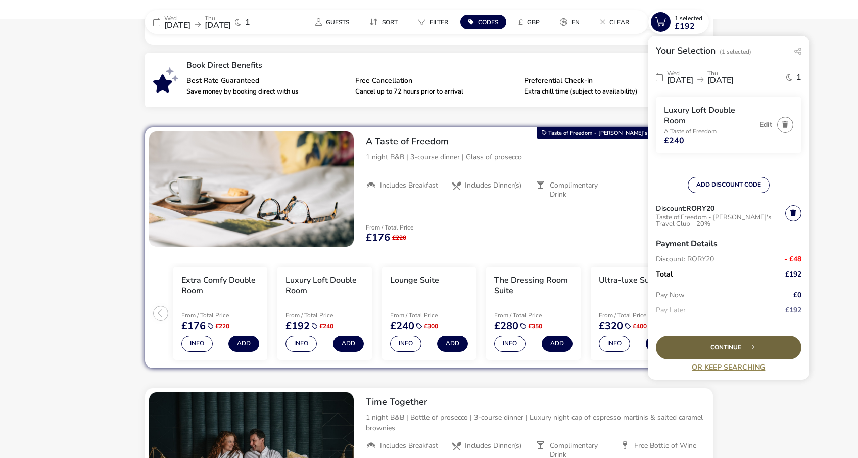
click at [709, 344] on div "Continue" at bounding box center [729, 348] width 146 height 24
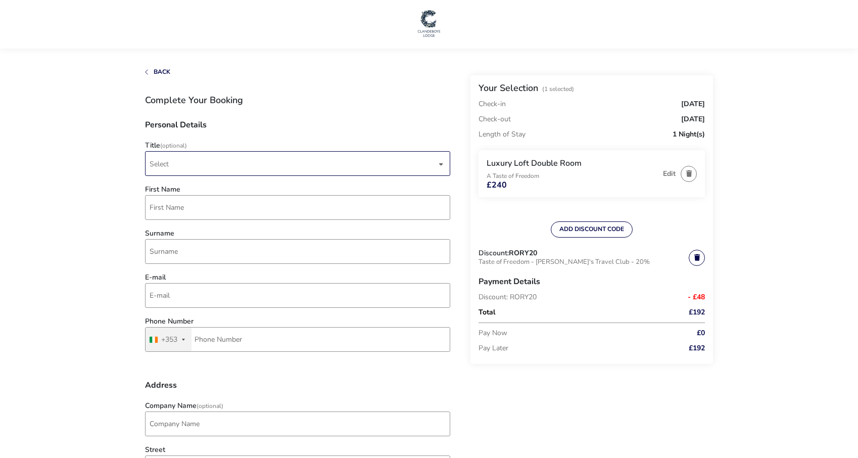
click at [406, 165] on span "Select" at bounding box center [293, 164] width 287 height 24
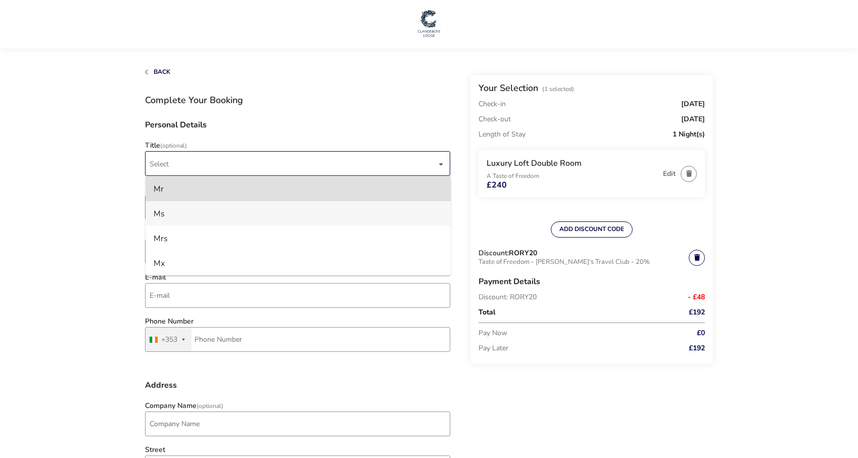
click at [350, 211] on li "Ms" at bounding box center [298, 213] width 305 height 25
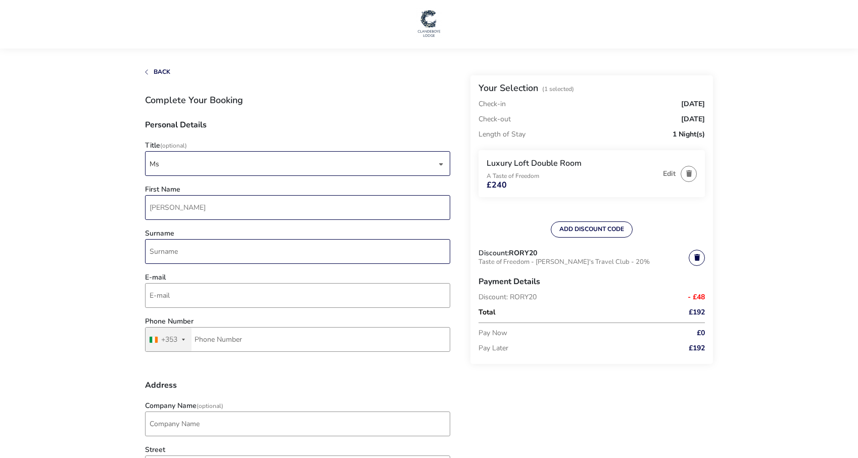
type input "[PERSON_NAME]"
type input "[PERSON_NAME][EMAIL_ADDRESS][PERSON_NAME][DOMAIN_NAME]"
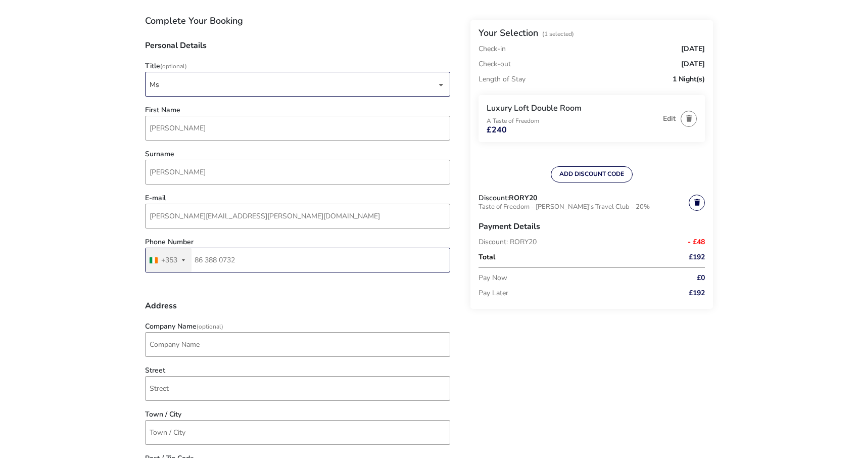
scroll to position [214, 0]
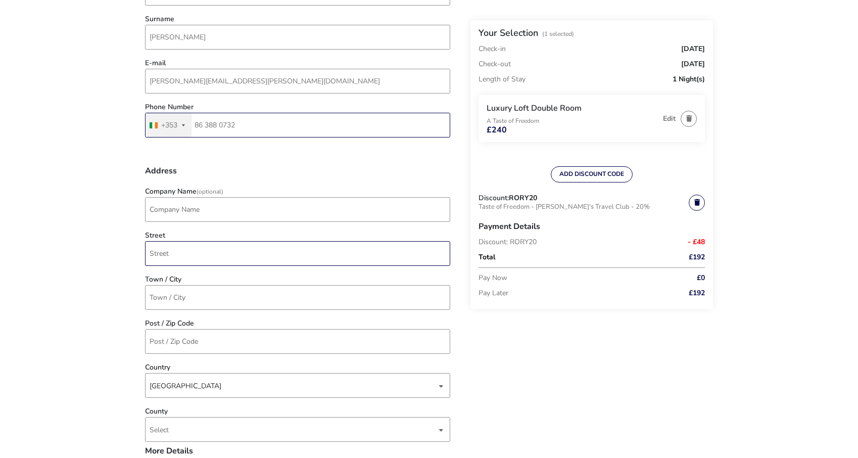
type input "86 388 0732"
type input "[GEOGRAPHIC_DATA], [GEOGRAPHIC_DATA]"
type input "H"
type input "Kells"
type input "A82 TK72"
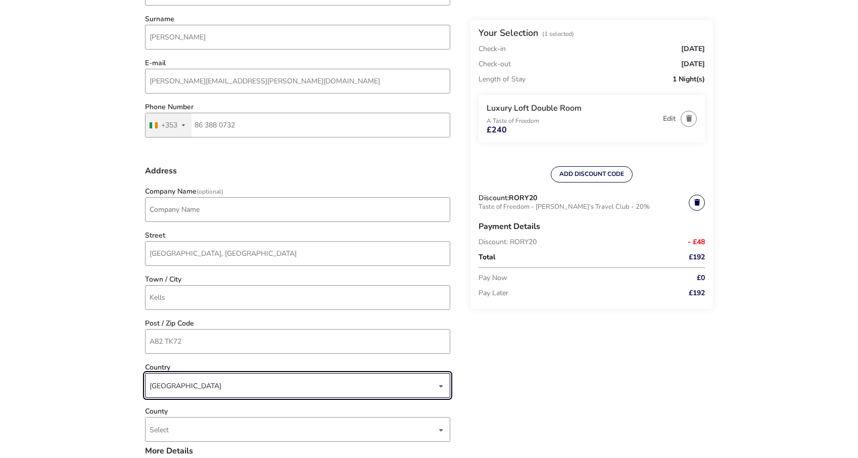
click at [198, 386] on div "[GEOGRAPHIC_DATA]" at bounding box center [293, 385] width 287 height 25
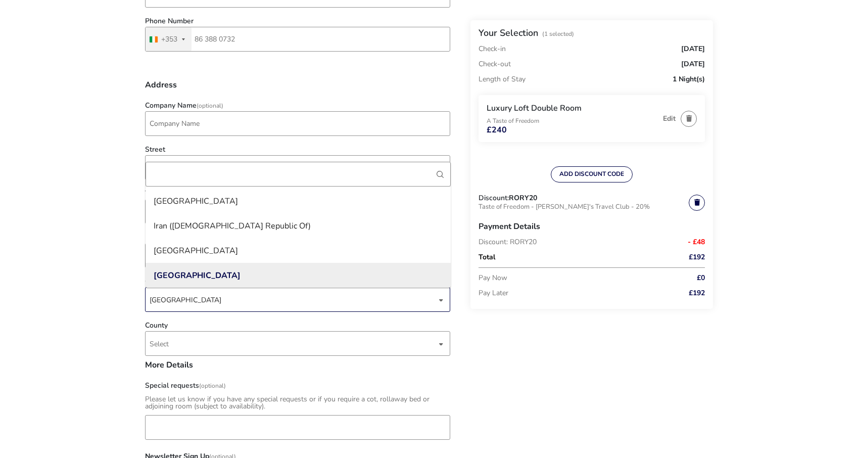
scroll to position [307, 0]
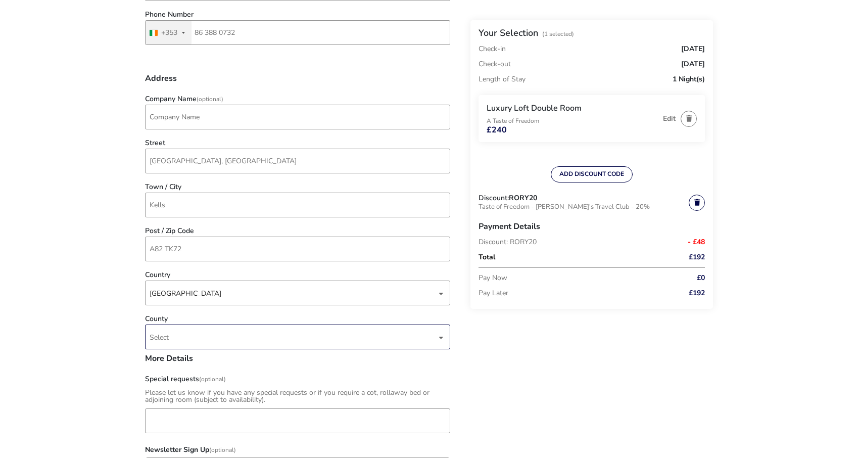
click at [198, 333] on span "Select" at bounding box center [293, 337] width 287 height 24
type input "m"
click at [174, 310] on li "Meath" at bounding box center [298, 310] width 305 height 25
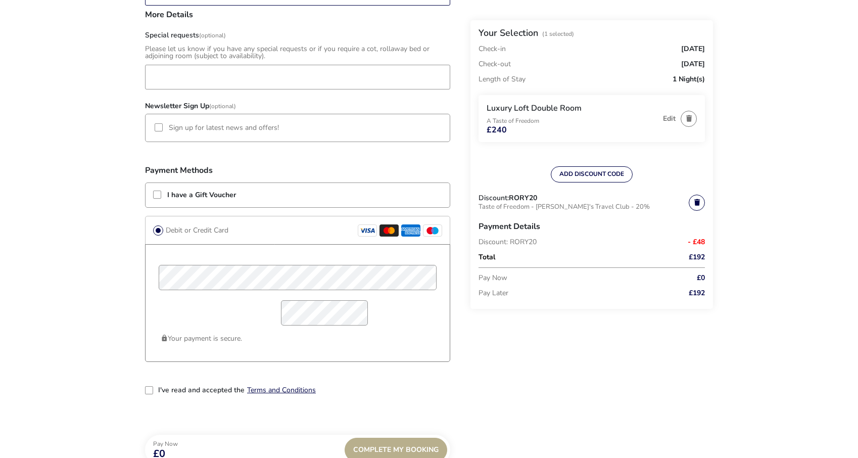
scroll to position [677, 0]
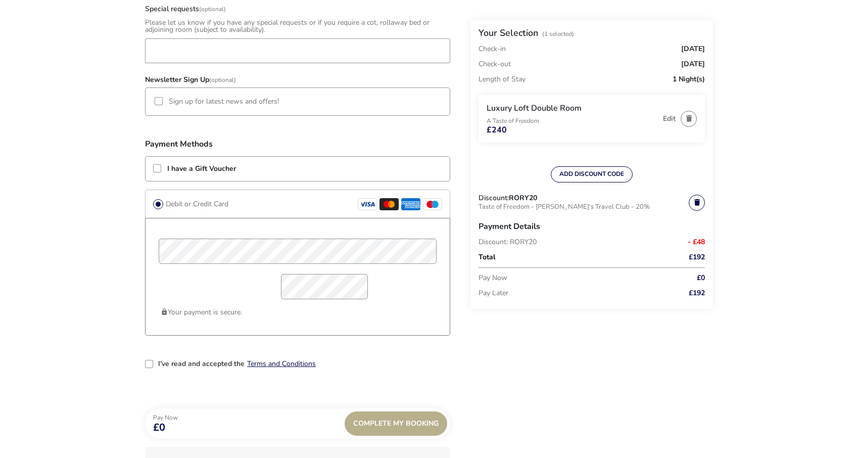
click at [150, 362] on div "2-term_condi" at bounding box center [149, 364] width 8 height 8
click at [385, 423] on div "Complete My Booking" at bounding box center [396, 423] width 103 height 24
